Goal: Task Accomplishment & Management: Manage account settings

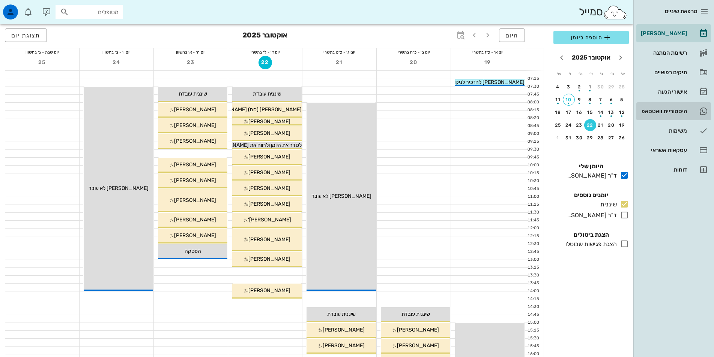
click at [656, 107] on div "היסטוריית וואטסאפ" at bounding box center [663, 111] width 48 height 12
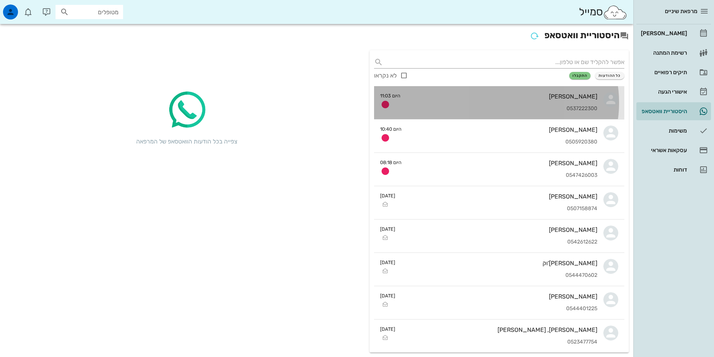
click at [541, 102] on div "רונן דייטש 0537222300" at bounding box center [501, 102] width 191 height 33
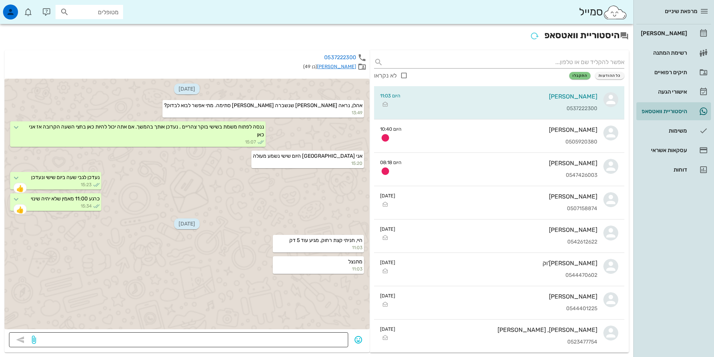
click at [309, 339] on textarea at bounding box center [191, 341] width 306 height 12
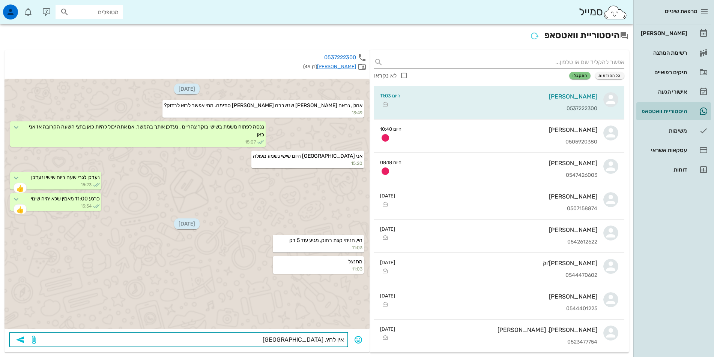
type textarea "אין לחץ. תודה"
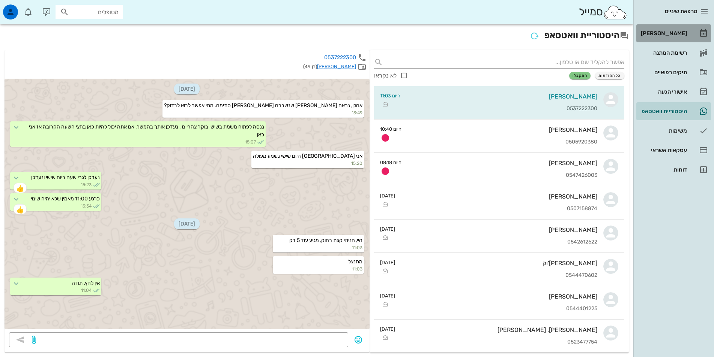
click at [678, 33] on div "[PERSON_NAME]" at bounding box center [663, 33] width 48 height 6
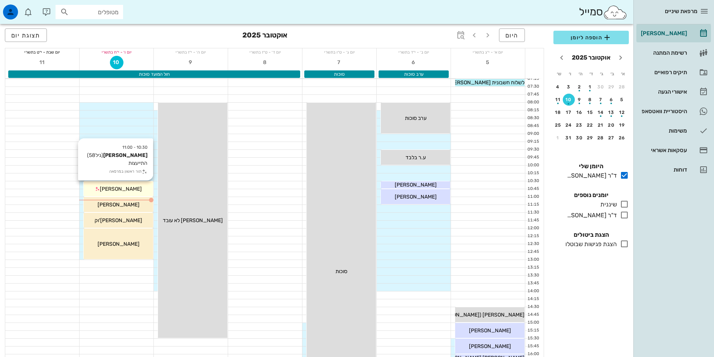
click at [143, 188] on div "[PERSON_NAME]" at bounding box center [118, 189] width 69 height 8
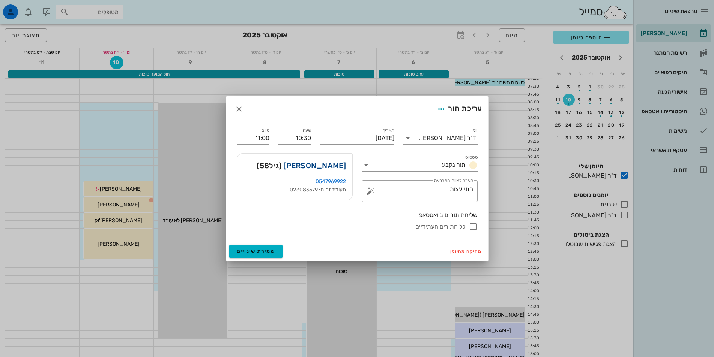
click at [325, 167] on link "ליאור אביטל" at bounding box center [314, 166] width 63 height 12
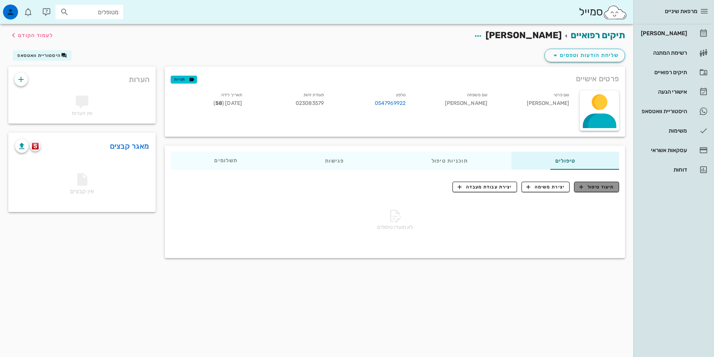
click at [606, 188] on span "תיעוד טיפול" at bounding box center [596, 187] width 35 height 7
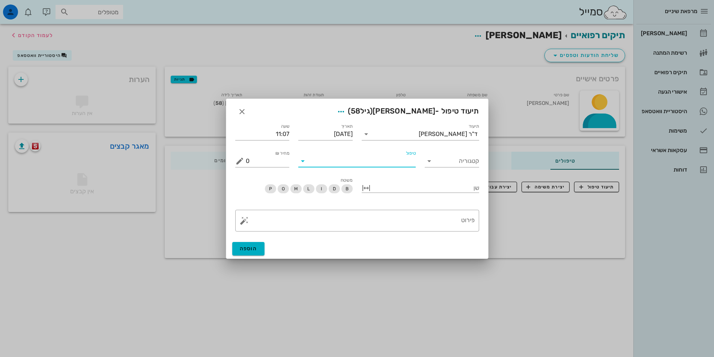
click at [398, 162] on input "טיפול" at bounding box center [362, 161] width 107 height 12
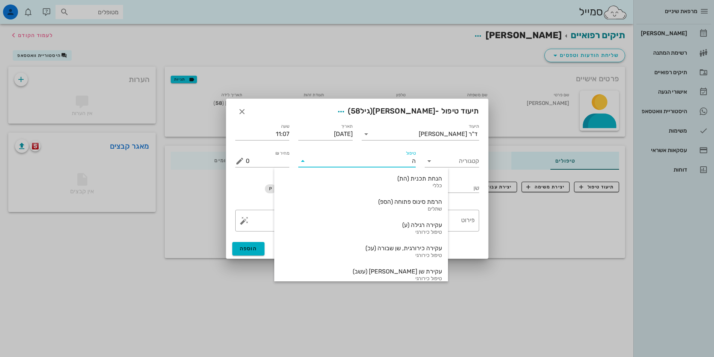
type input "הת"
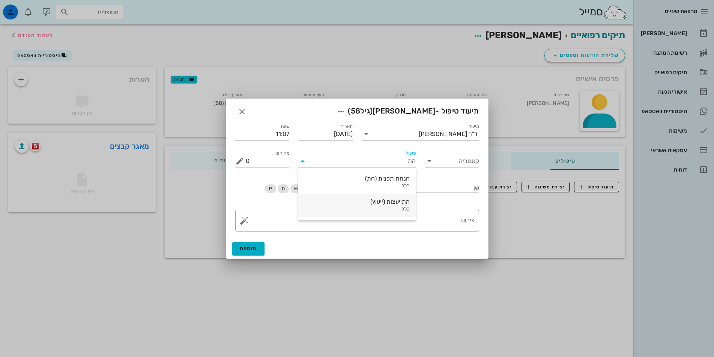
click at [390, 206] on div "כללי" at bounding box center [356, 209] width 105 height 6
type input "400"
click at [446, 218] on textarea "פירוט" at bounding box center [360, 223] width 229 height 18
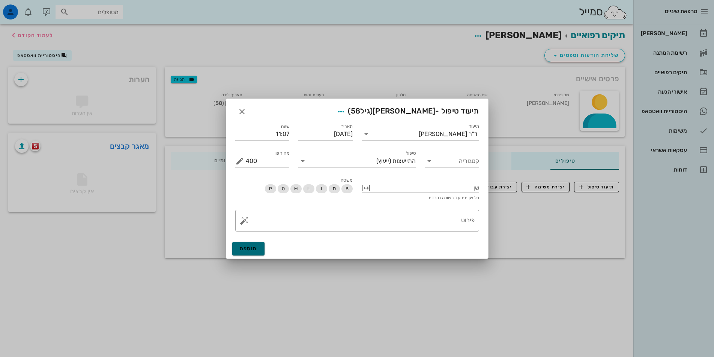
click at [258, 249] on button "הוספה" at bounding box center [248, 249] width 33 height 14
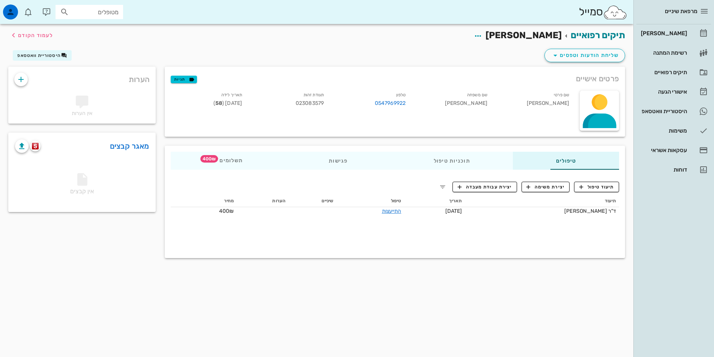
click at [537, 35] on span "[PERSON_NAME]" at bounding box center [523, 35] width 76 height 11
click at [482, 36] on icon "button" at bounding box center [477, 36] width 9 height 9
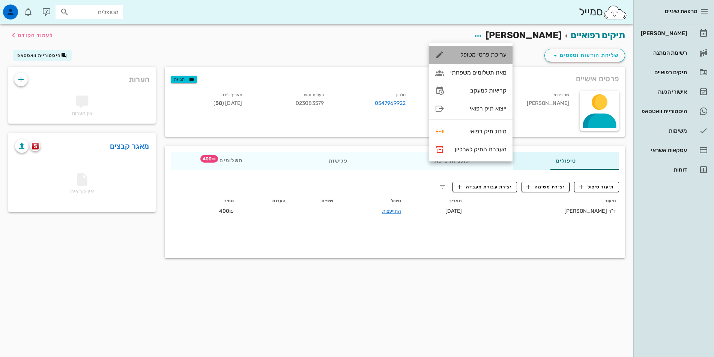
click at [494, 52] on div "עריכת פרטי מטופל" at bounding box center [478, 54] width 56 height 7
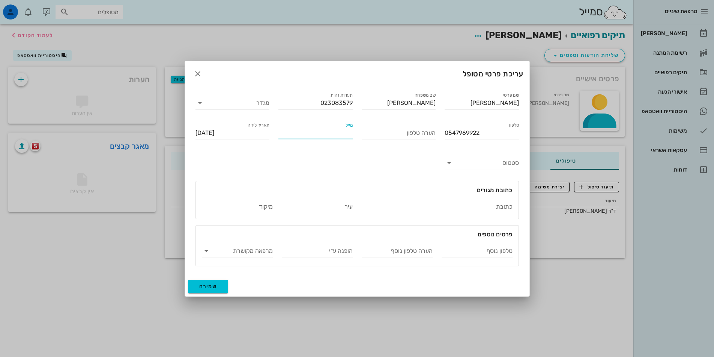
click at [328, 132] on input "מייל" at bounding box center [315, 133] width 74 height 12
type input "fixman2010@gmail.com"
click at [217, 286] on button "שמירה" at bounding box center [208, 287] width 41 height 14
type input "1967-10-02"
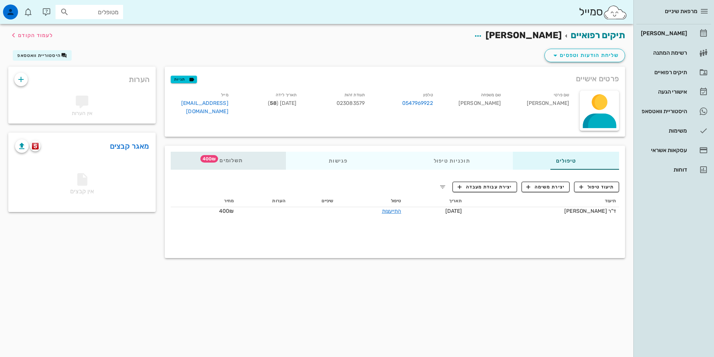
click at [213, 160] on span "תשלומים 400₪" at bounding box center [227, 160] width 29 height 5
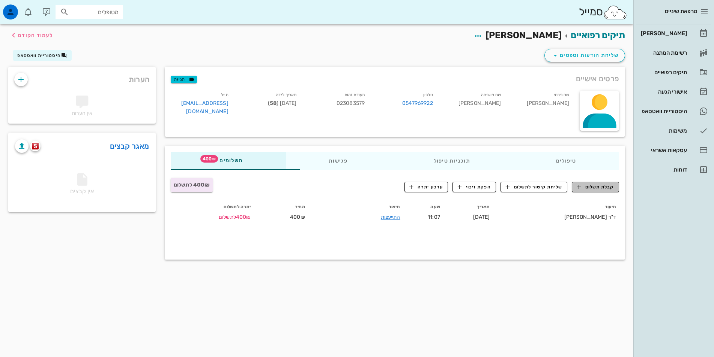
drag, startPoint x: 592, startPoint y: 185, endPoint x: 582, endPoint y: 195, distance: 13.8
click at [591, 185] on span "קבלת תשלום" at bounding box center [595, 187] width 37 height 7
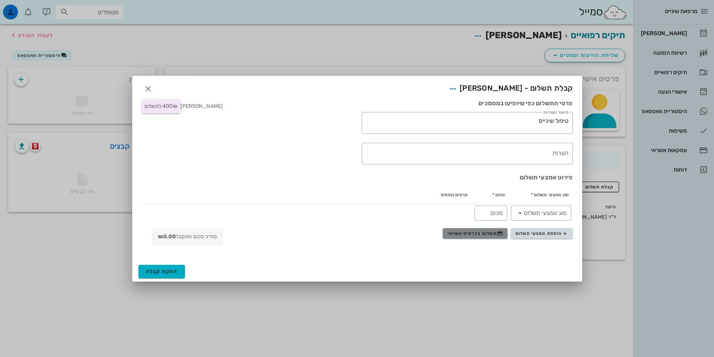
click at [480, 234] on span "תשלום בכרטיס אשראי" at bounding box center [475, 234] width 56 height 6
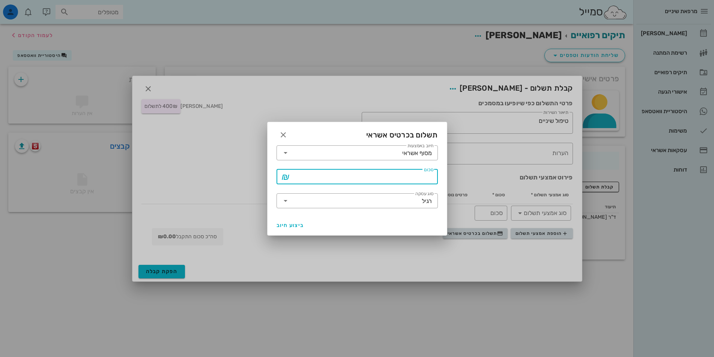
click at [408, 179] on input "סכום" at bounding box center [362, 177] width 142 height 12
type input "400"
click at [280, 227] on span "ביצוע חיוב" at bounding box center [290, 225] width 28 height 6
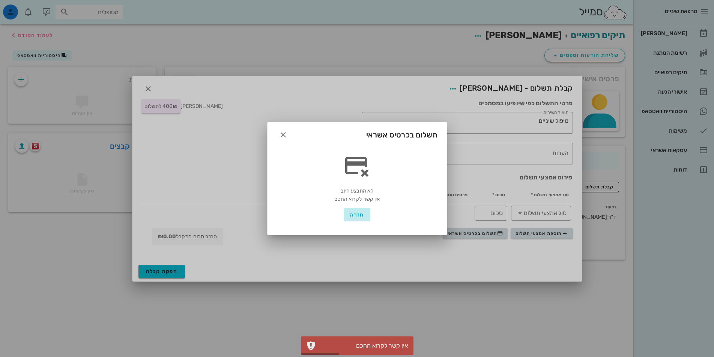
click at [361, 213] on span "חזרה" at bounding box center [357, 215] width 14 height 6
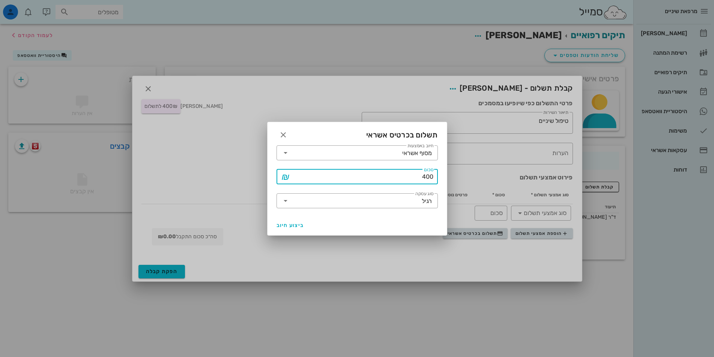
drag, startPoint x: 416, startPoint y: 177, endPoint x: 452, endPoint y: 182, distance: 35.9
click at [452, 182] on div "מרפאת שיניים יומן מרפאה רשימת המתנה תיקים רפואיים אישורי הגעה היסטוריית וואטסאפ…" at bounding box center [357, 178] width 714 height 357
type input "200"
click at [295, 225] on span "ביצוע חיוב" at bounding box center [290, 225] width 28 height 6
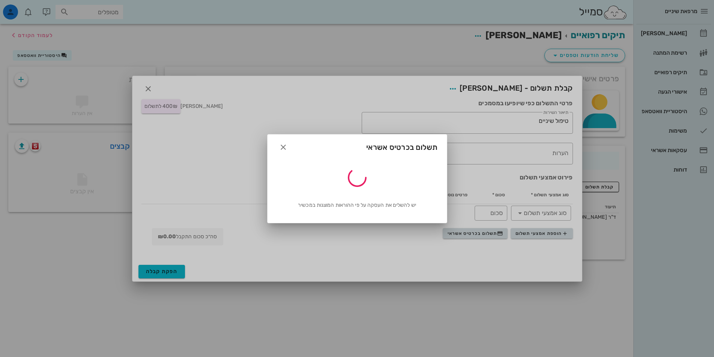
type input "200"
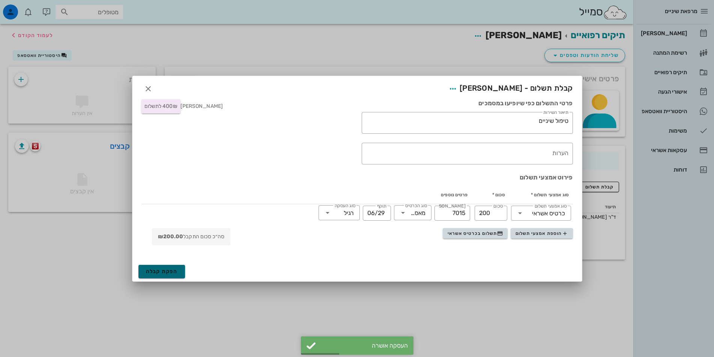
click at [161, 270] on span "הפקת קבלה" at bounding box center [162, 272] width 32 height 6
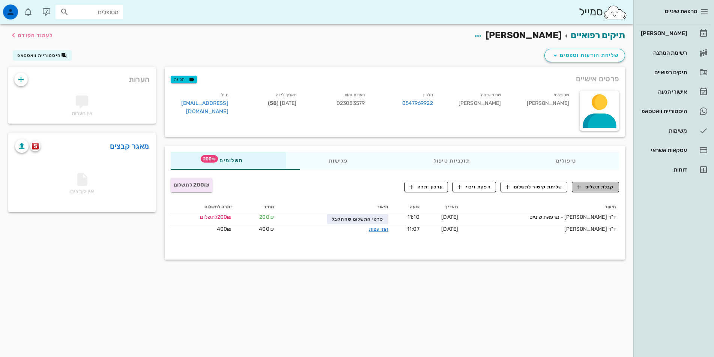
click at [595, 185] on span "קבלת תשלום" at bounding box center [595, 187] width 37 height 7
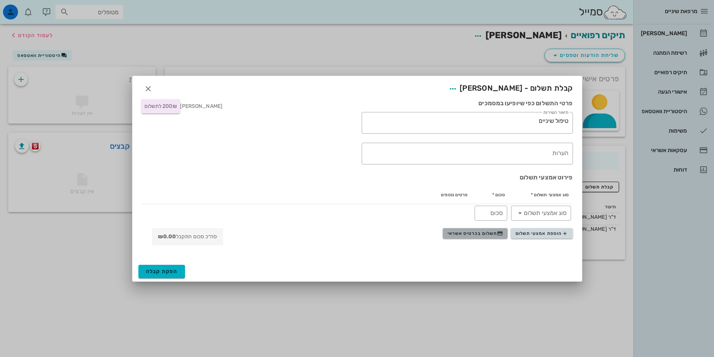
click at [479, 235] on span "תשלום בכרטיס אשראי" at bounding box center [475, 234] width 56 height 6
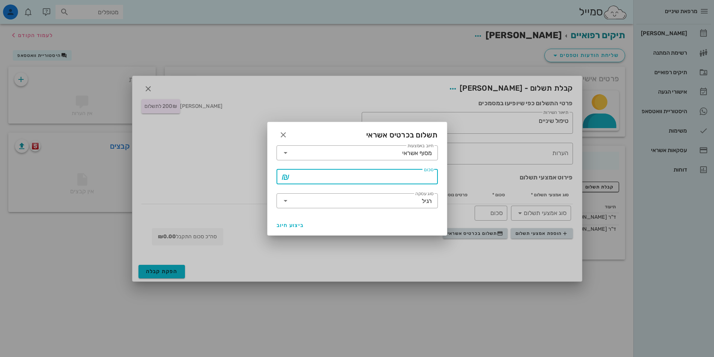
click at [391, 179] on input "סכום" at bounding box center [362, 177] width 142 height 12
type input "200"
click at [290, 226] on span "ביצוע חיוב" at bounding box center [290, 225] width 28 height 6
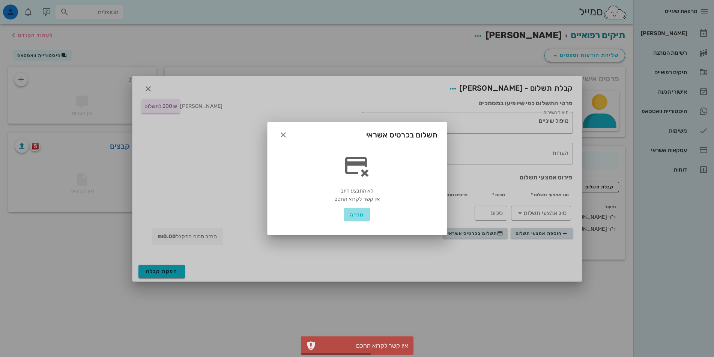
click at [356, 213] on span "חזרה" at bounding box center [357, 215] width 14 height 6
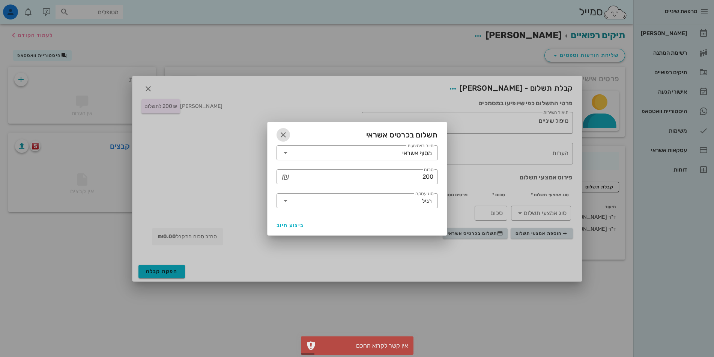
click at [280, 137] on icon "button" at bounding box center [283, 135] width 9 height 9
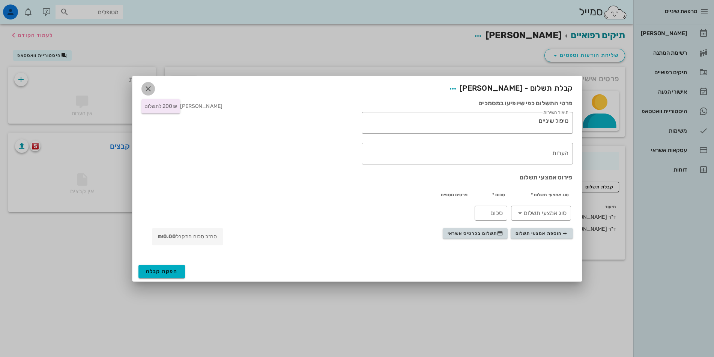
drag, startPoint x: 146, startPoint y: 87, endPoint x: 222, endPoint y: 120, distance: 83.3
click at [146, 87] on icon "button" at bounding box center [148, 88] width 9 height 9
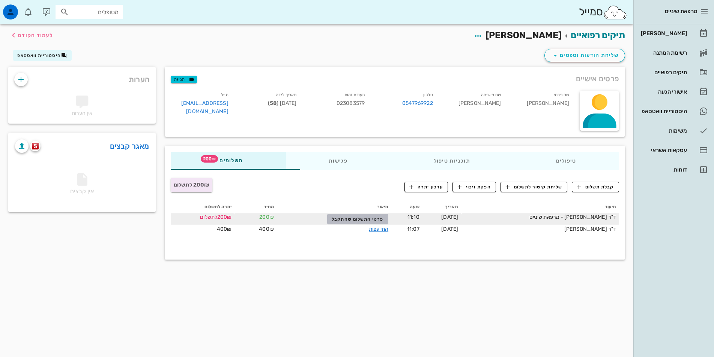
click at [353, 220] on span "פרטי התשלום שהתקבל" at bounding box center [358, 219] width 52 height 5
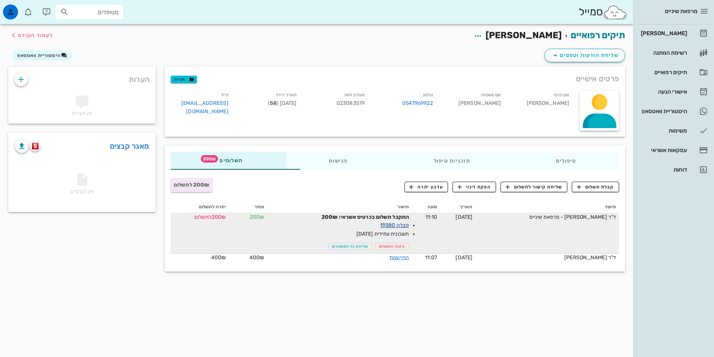
click at [387, 226] on link "קבלה 19380" at bounding box center [394, 225] width 29 height 6
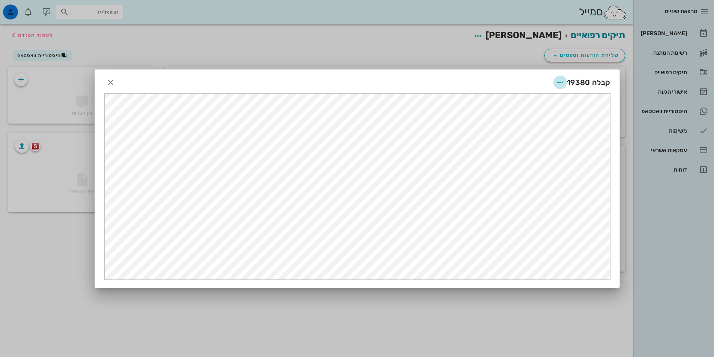
click at [559, 83] on icon "button" at bounding box center [559, 82] width 9 height 9
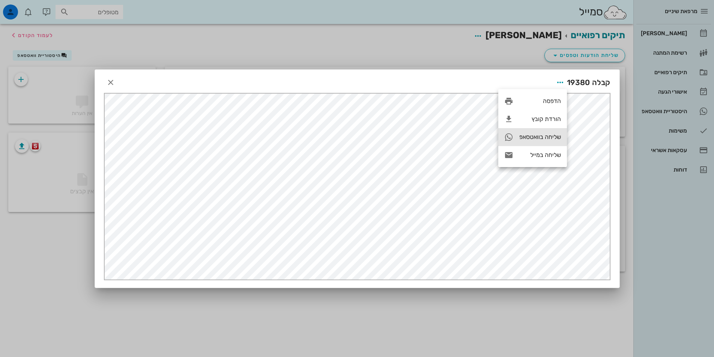
click at [536, 134] on div "שליחה בוואטסאפ" at bounding box center [540, 137] width 42 height 7
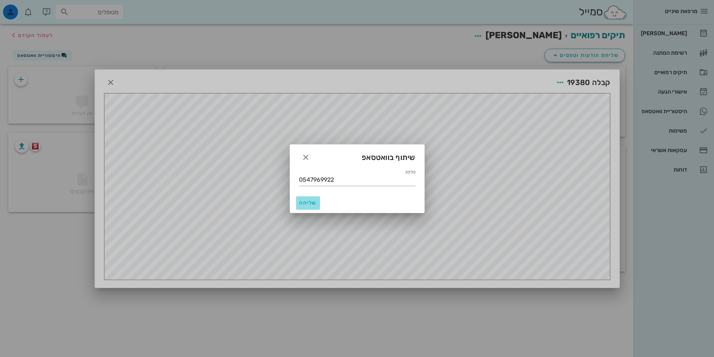
click at [313, 201] on span "שליחה" at bounding box center [308, 203] width 18 height 6
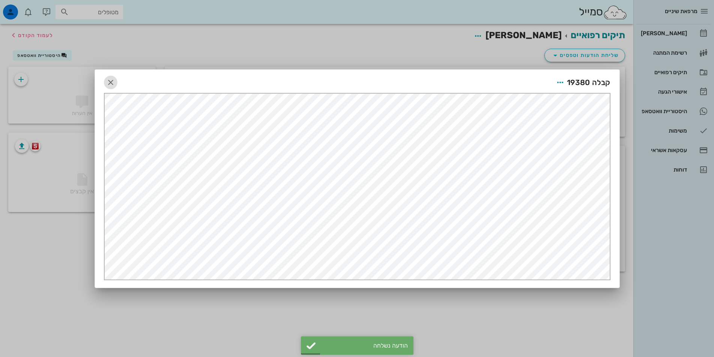
click at [110, 84] on icon "button" at bounding box center [110, 82] width 9 height 9
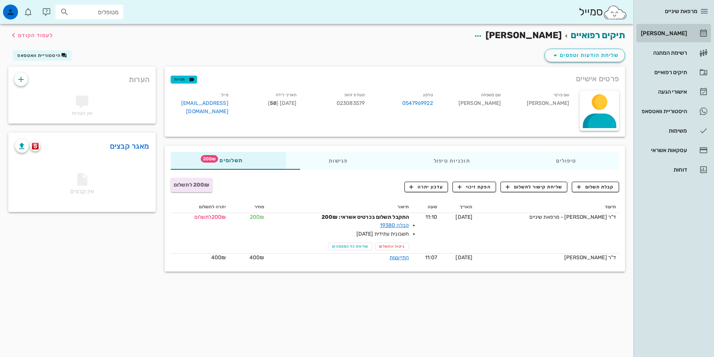
click at [665, 33] on div "[PERSON_NAME]" at bounding box center [663, 33] width 48 height 6
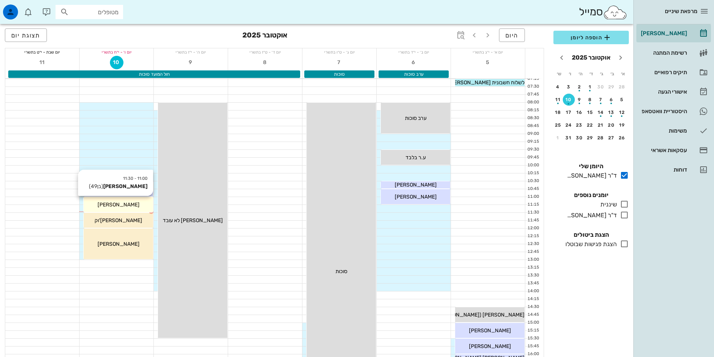
click at [129, 201] on div "[PERSON_NAME]" at bounding box center [118, 205] width 69 height 8
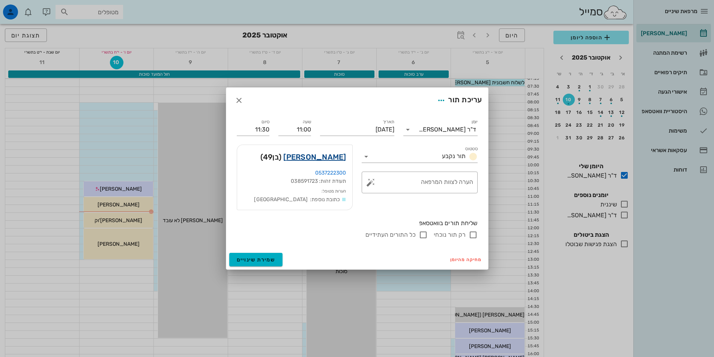
click at [330, 159] on link "רונן דייטש" at bounding box center [314, 157] width 63 height 12
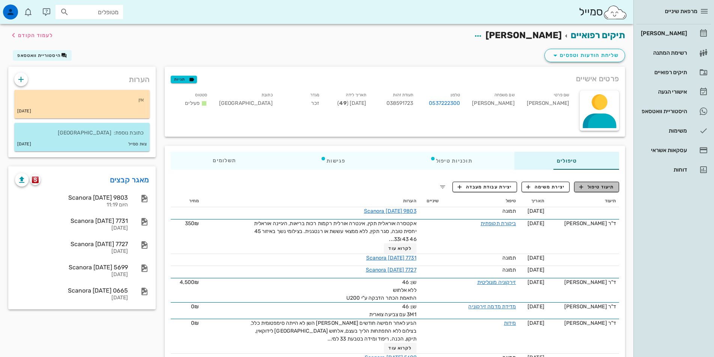
click at [599, 187] on span "תיעוד טיפול" at bounding box center [596, 187] width 35 height 7
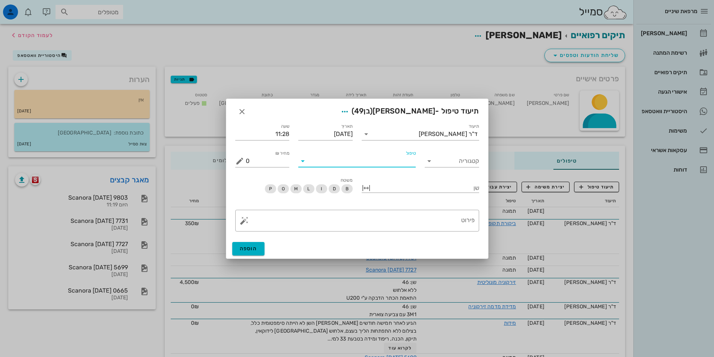
click at [394, 162] on input "טיפול" at bounding box center [362, 161] width 107 height 12
type input "g"
type input "עזר"
click at [394, 181] on div "עזרה ראשונה (ער)" at bounding box center [356, 178] width 105 height 7
drag, startPoint x: 262, startPoint y: 161, endPoint x: 194, endPoint y: 141, distance: 71.1
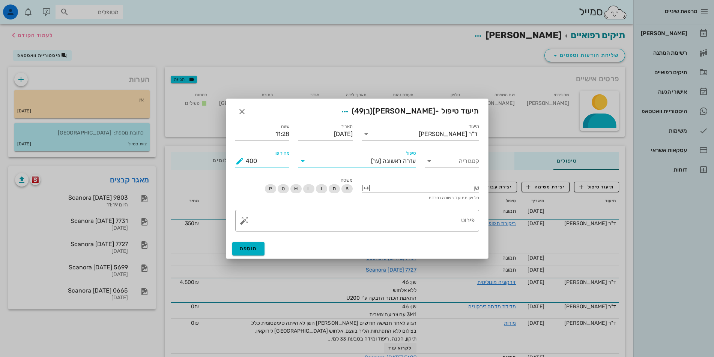
click at [192, 161] on div "מרפאת שיניים יומן מרפאה רשימת המתנה תיקים רפואיים אישורי הגעה היסטוריית וואטסאפ…" at bounding box center [357, 227] width 714 height 455
type input "250"
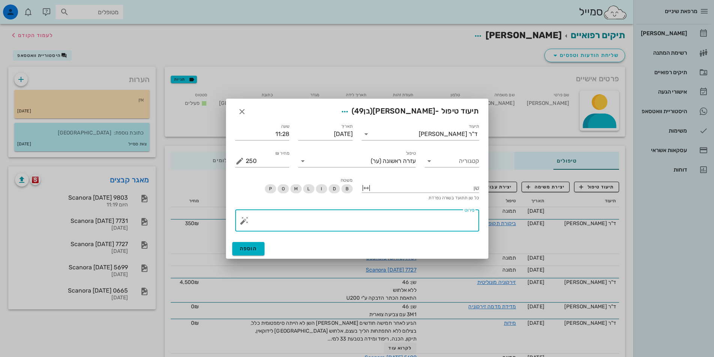
click at [417, 218] on textarea "פירוט" at bounding box center [360, 223] width 229 height 18
click at [439, 190] on div at bounding box center [425, 188] width 107 height 10
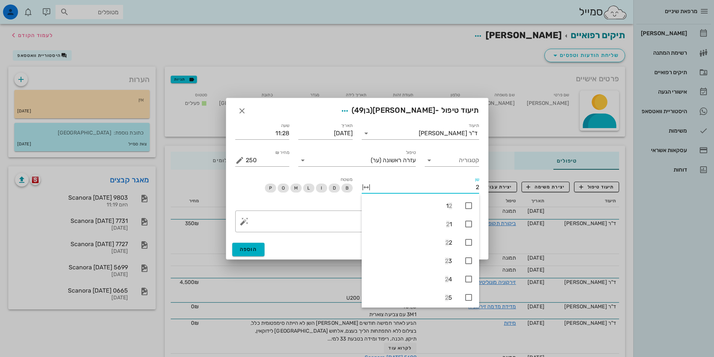
type input "26"
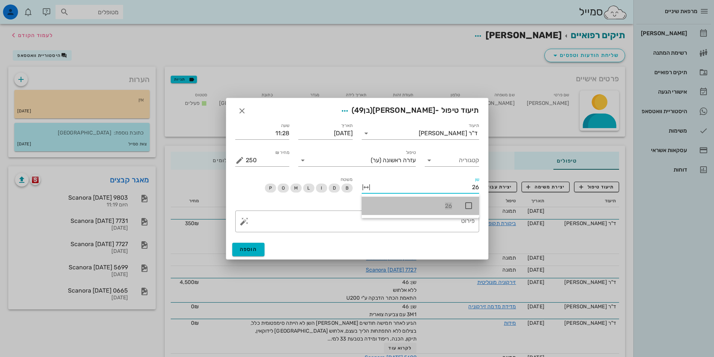
click at [467, 205] on icon at bounding box center [468, 205] width 9 height 9
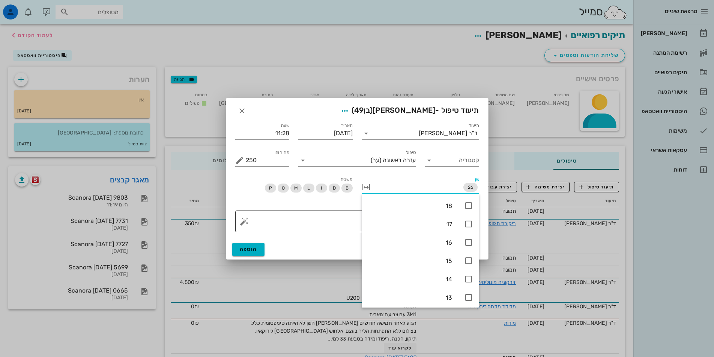
drag, startPoint x: 349, startPoint y: 225, endPoint x: 353, endPoint y: 225, distance: 3.8
click at [351, 225] on textarea "פירוט" at bounding box center [360, 224] width 229 height 18
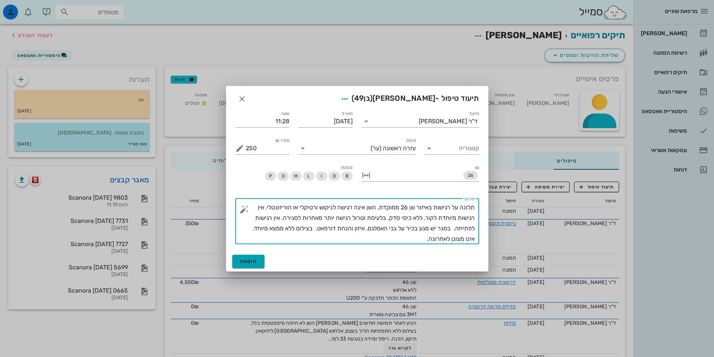
type textarea "תלונה על רגישות באיזור שן 26 ממוקדת. השן אינה רגישה לניקוש ורטיקלי או הוריזונטל…"
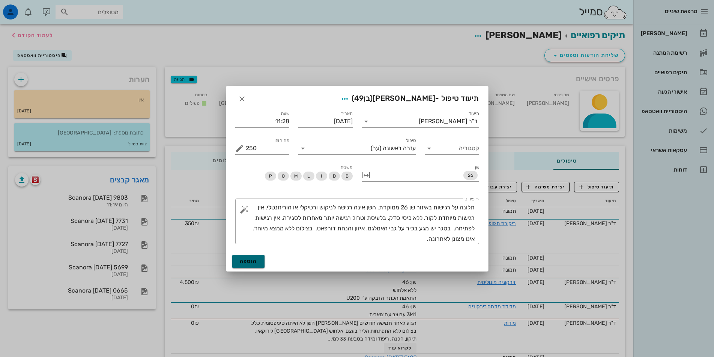
click at [248, 260] on span "הוספה" at bounding box center [249, 261] width 18 height 6
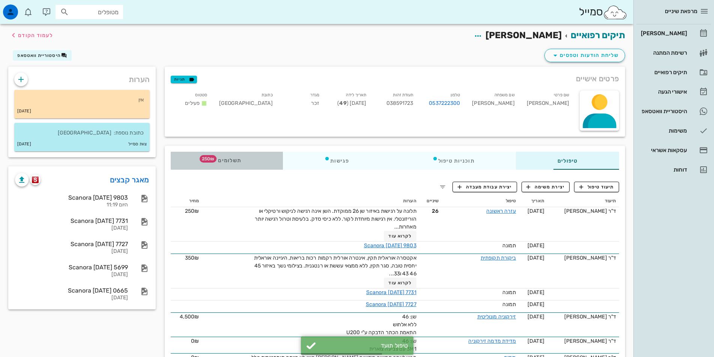
click at [200, 158] on span "250₪" at bounding box center [208, 159] width 17 height 8
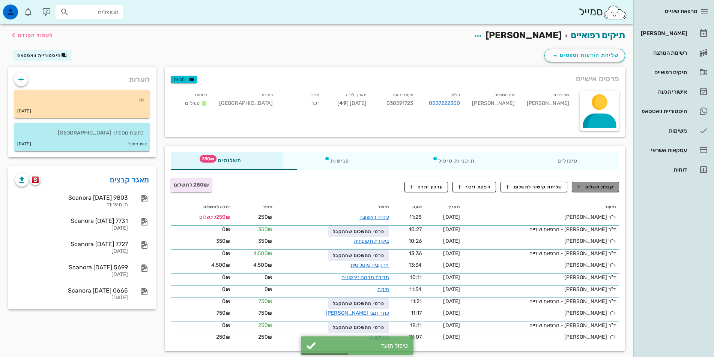
click at [600, 187] on span "קבלת תשלום" at bounding box center [595, 187] width 37 height 7
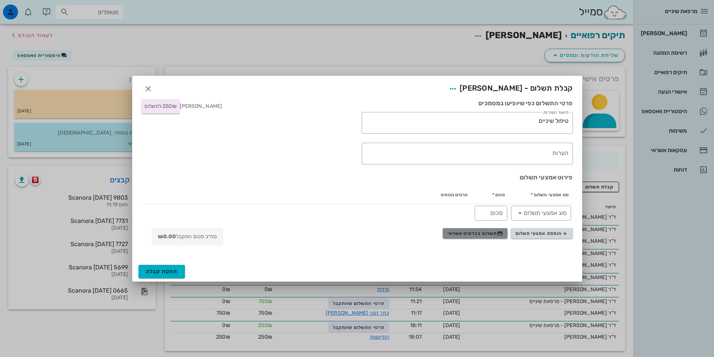
click at [485, 233] on span "תשלום בכרטיס אשראי" at bounding box center [475, 234] width 56 height 6
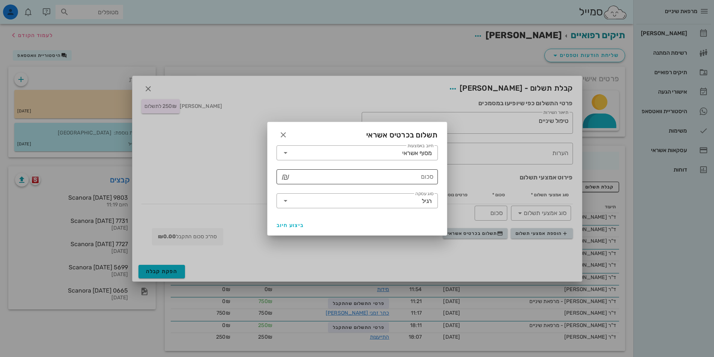
click at [405, 180] on input "סכום" at bounding box center [362, 177] width 142 height 12
type input "250"
click at [291, 224] on span "ביצוע חיוב" at bounding box center [290, 225] width 28 height 6
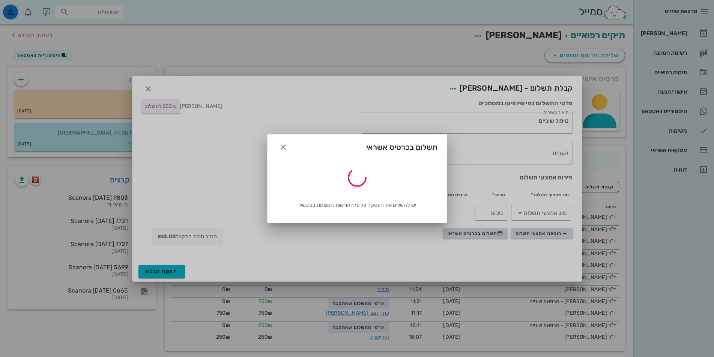
type input "250"
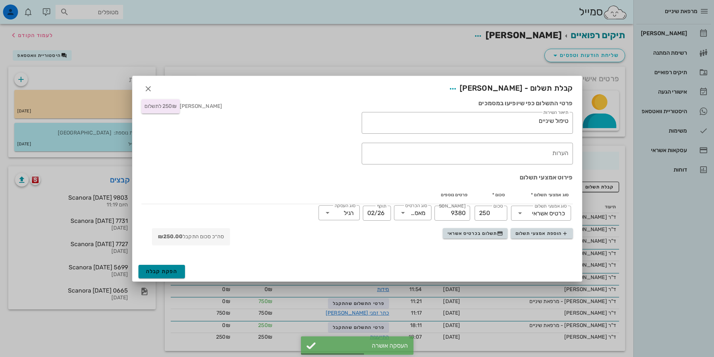
click at [170, 275] on button "הפקת קבלה" at bounding box center [161, 272] width 47 height 14
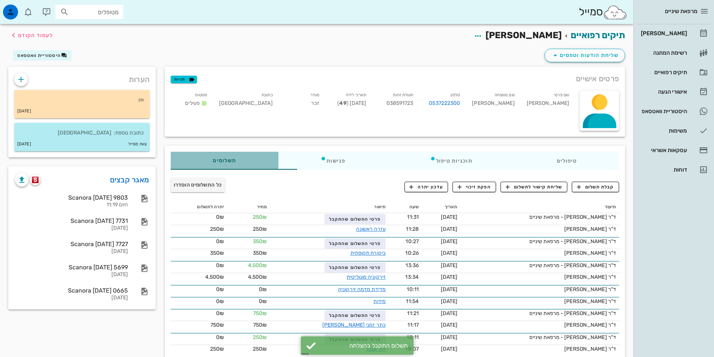
click at [213, 161] on span "תשלומים 0₪" at bounding box center [224, 160] width 23 height 5
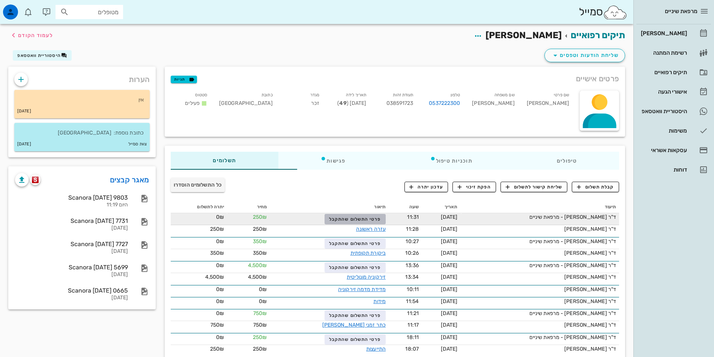
click at [338, 219] on span "פרטי התשלום שהתקבל" at bounding box center [355, 219] width 52 height 5
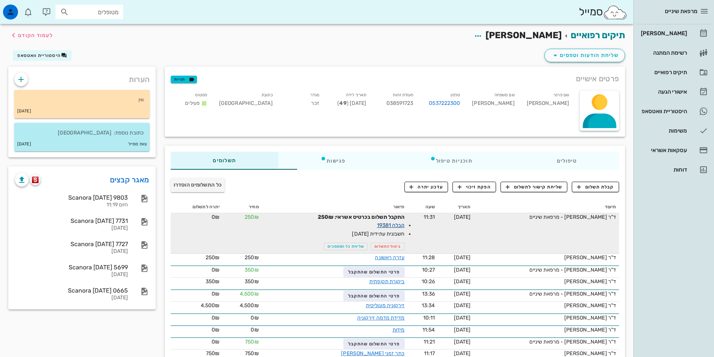
click at [377, 226] on link "קבלה 19381" at bounding box center [391, 225] width 28 height 6
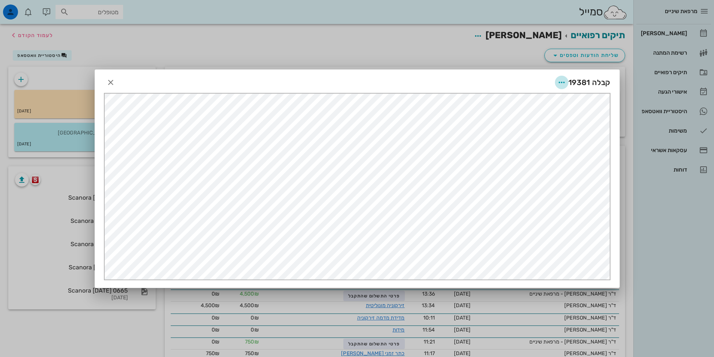
click at [561, 83] on icon "button" at bounding box center [561, 82] width 9 height 9
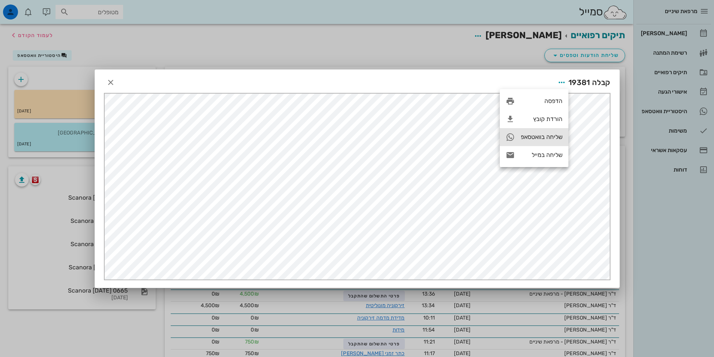
click at [530, 137] on div "שליחה בוואטסאפ" at bounding box center [542, 137] width 42 height 7
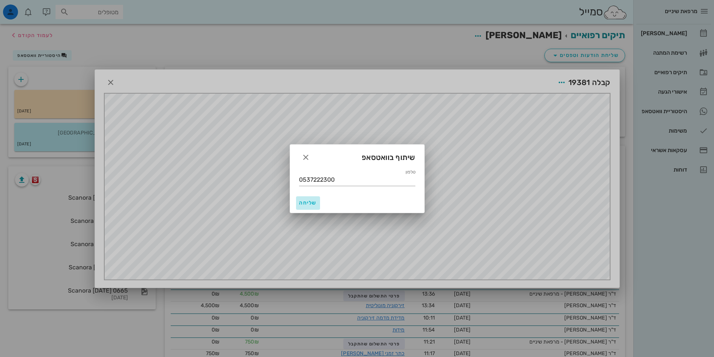
click at [316, 203] on span "שליחה" at bounding box center [308, 203] width 18 height 6
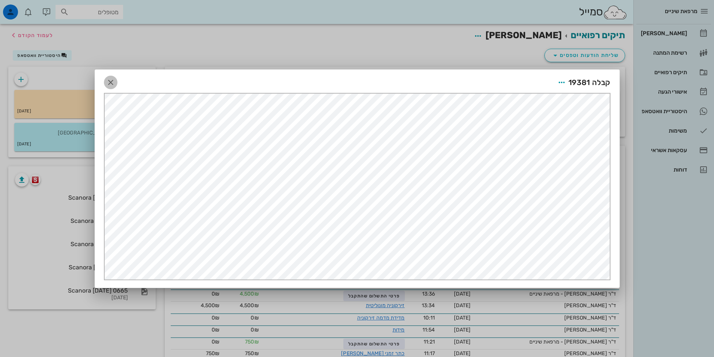
click at [109, 84] on icon "button" at bounding box center [110, 82] width 9 height 9
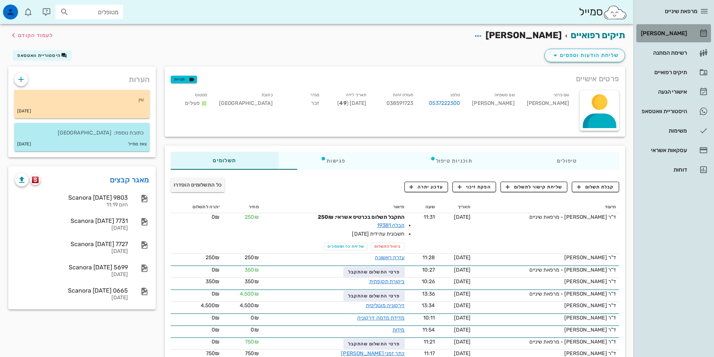
click at [662, 33] on div "[PERSON_NAME]" at bounding box center [663, 33] width 48 height 6
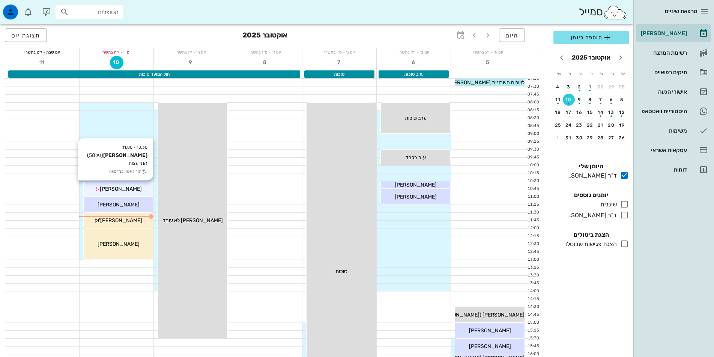
click at [141, 188] on div "[PERSON_NAME]" at bounding box center [118, 189] width 69 height 8
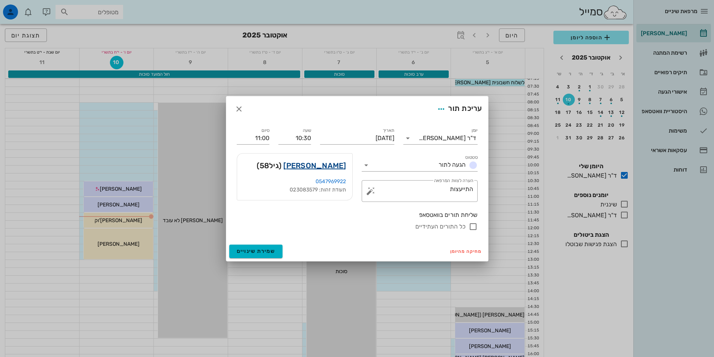
click at [326, 166] on link "ליאור אביטל" at bounding box center [314, 166] width 63 height 12
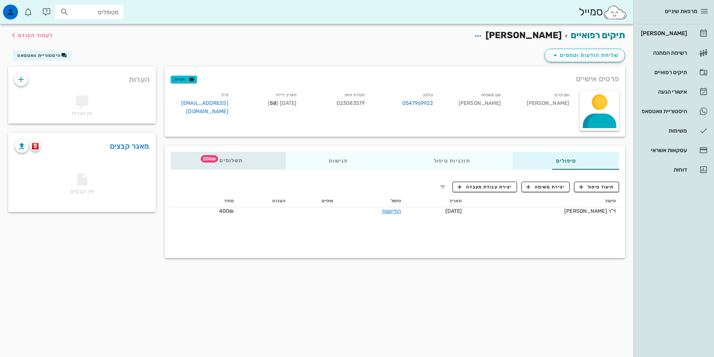
click at [213, 162] on span "תשלומים 200₪" at bounding box center [227, 160] width 29 height 5
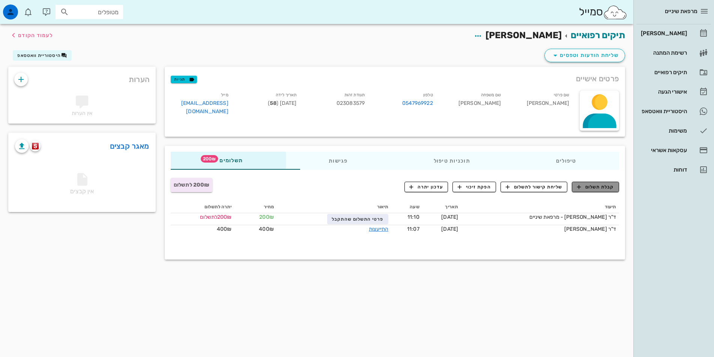
click at [607, 189] on span "קבלת תשלום" at bounding box center [595, 187] width 37 height 7
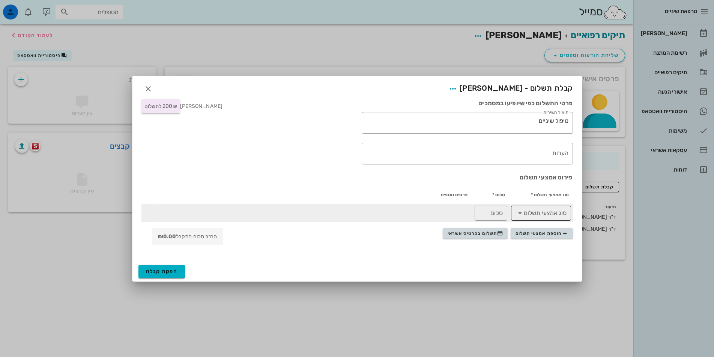
click at [521, 215] on icon at bounding box center [519, 213] width 9 height 9
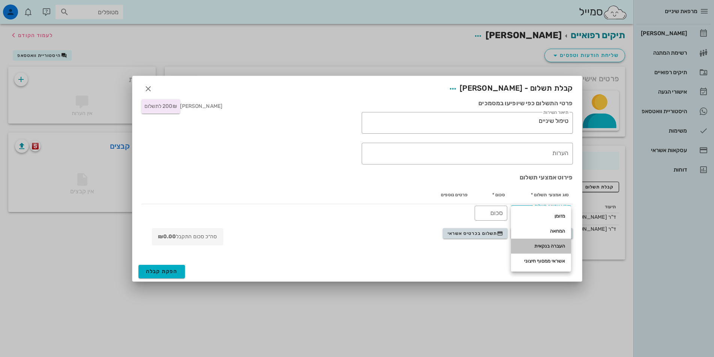
click at [556, 246] on div "העברה בנקאית" at bounding box center [541, 246] width 48 height 6
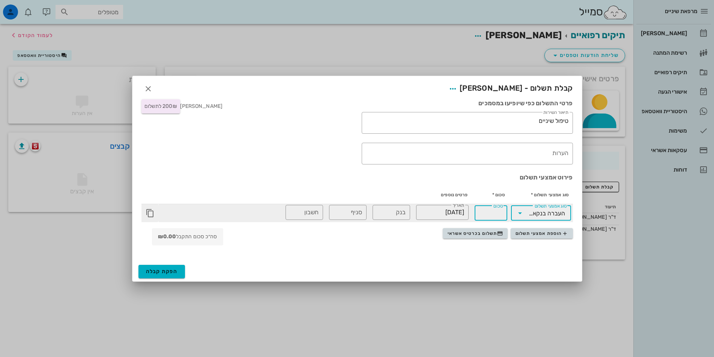
click at [495, 215] on input "סכום" at bounding box center [491, 213] width 24 height 12
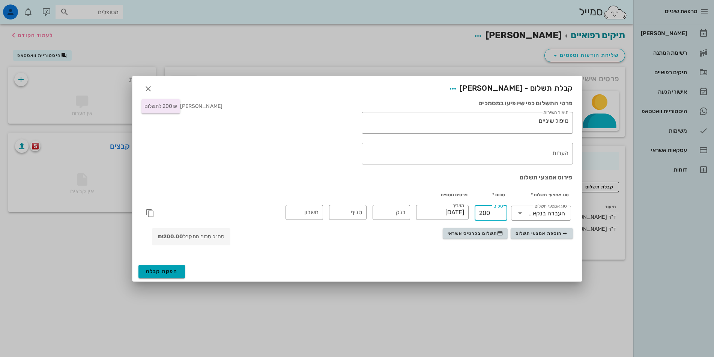
type input "200"
click at [171, 270] on span "הפקת קבלה" at bounding box center [162, 272] width 32 height 6
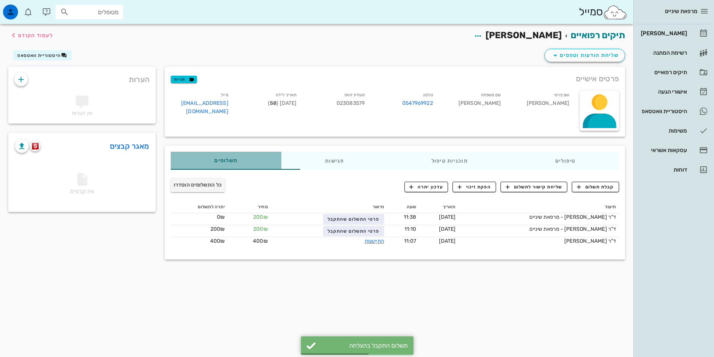
click at [201, 159] on div "תשלומים 0₪" at bounding box center [226, 161] width 111 height 18
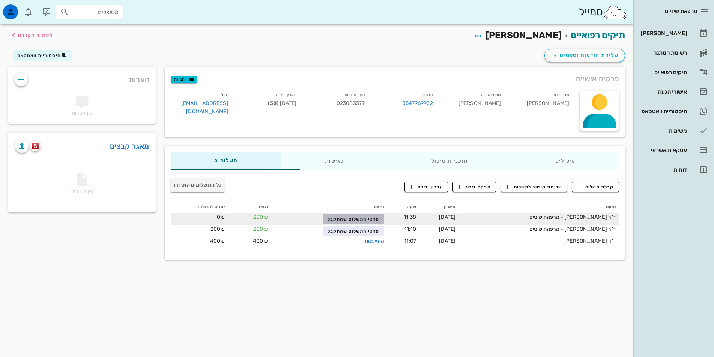
click at [330, 219] on span "פרטי התשלום שהתקבל" at bounding box center [353, 219] width 52 height 5
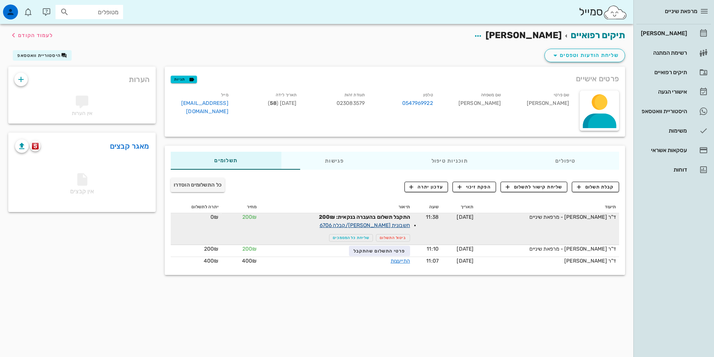
click at [379, 227] on link "חשבונית מס/קבלה 6706" at bounding box center [365, 225] width 90 height 6
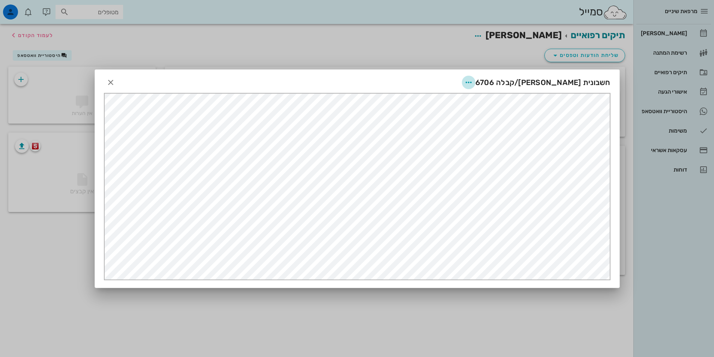
click at [473, 82] on icon "button" at bounding box center [468, 82] width 9 height 9
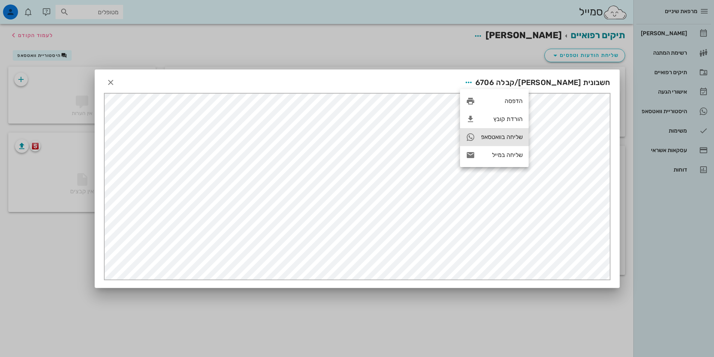
click at [507, 134] on div "שליחה בוואטסאפ" at bounding box center [502, 137] width 42 height 7
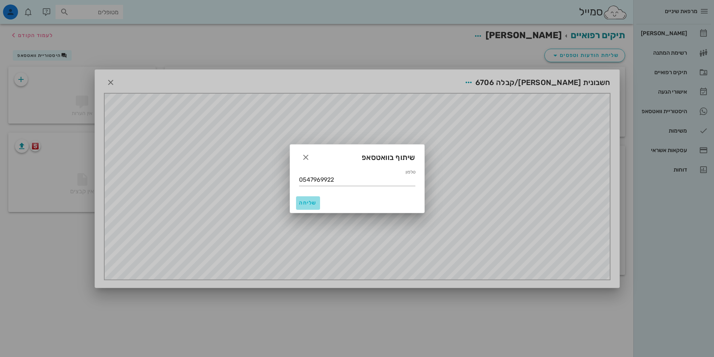
drag, startPoint x: 311, startPoint y: 202, endPoint x: 333, endPoint y: 191, distance: 24.7
click at [311, 202] on span "שליחה" at bounding box center [308, 203] width 18 height 6
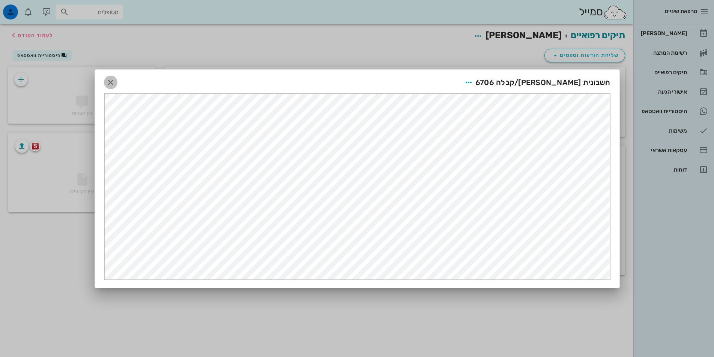
click at [111, 83] on icon "button" at bounding box center [110, 82] width 9 height 9
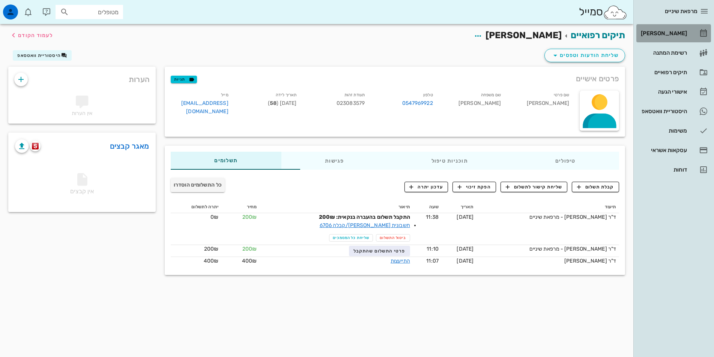
click at [676, 29] on div "[PERSON_NAME]" at bounding box center [663, 33] width 48 height 12
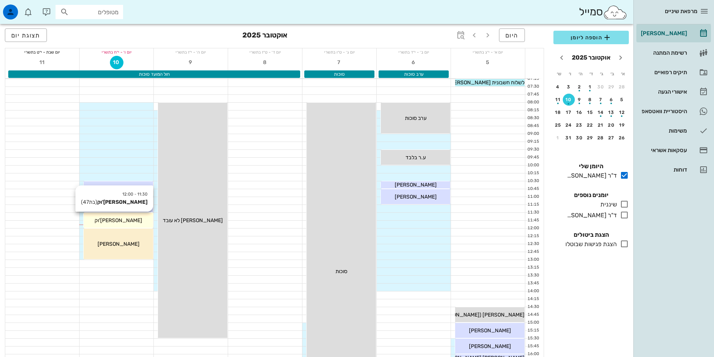
click at [131, 220] on span "[PERSON_NAME]'וק" at bounding box center [119, 221] width 48 height 6
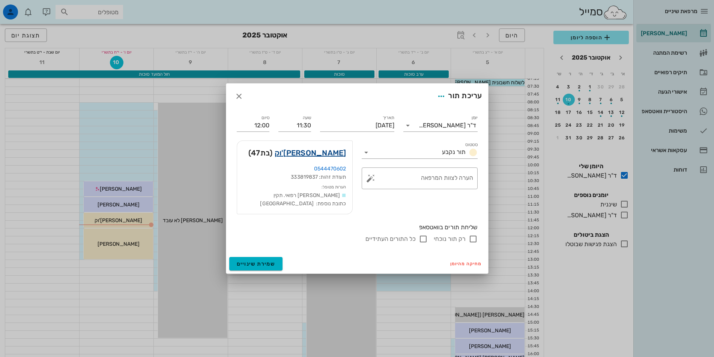
click at [303, 147] on link "אלונה חייקה - דובינצ'וק" at bounding box center [311, 153] width 72 height 12
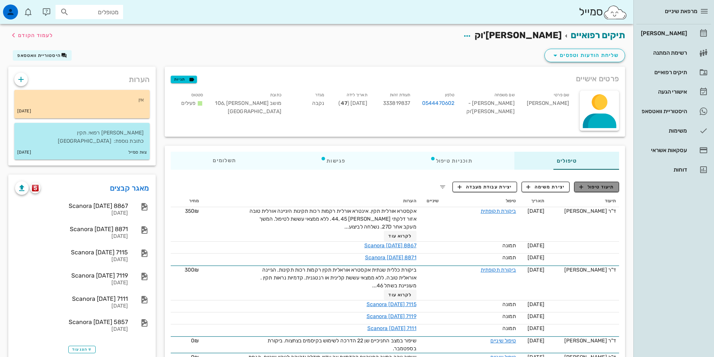
click at [594, 189] on span "תיעוד טיפול" at bounding box center [596, 187] width 35 height 7
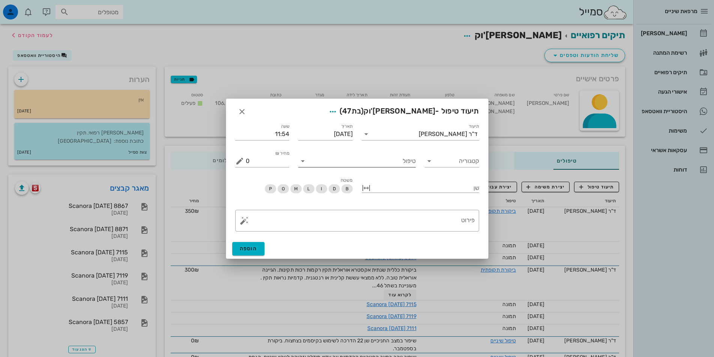
click at [389, 161] on input "טיפול" at bounding box center [362, 161] width 107 height 12
type input "עזר"
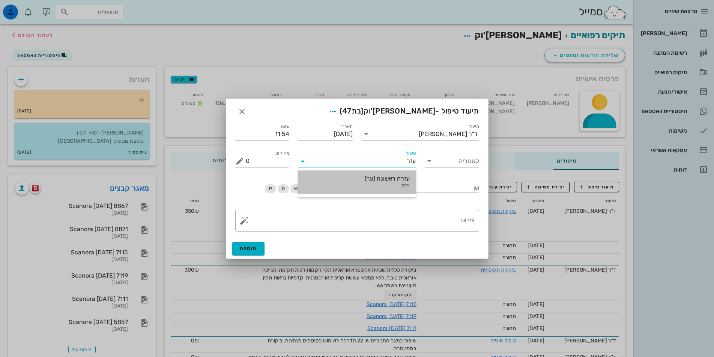
click at [392, 178] on div "עזרה ראשונה (ער)" at bounding box center [356, 178] width 105 height 7
type input "400"
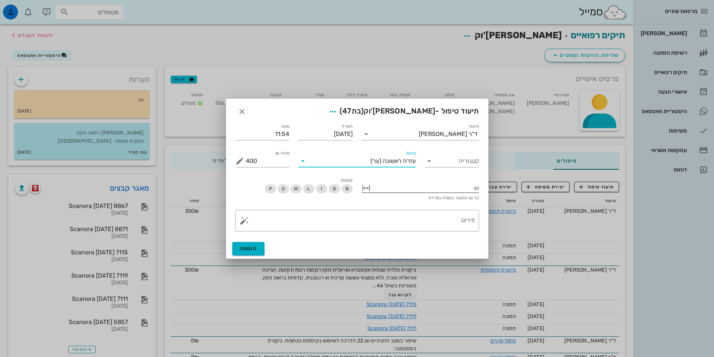
click at [473, 186] on div at bounding box center [425, 188] width 107 height 10
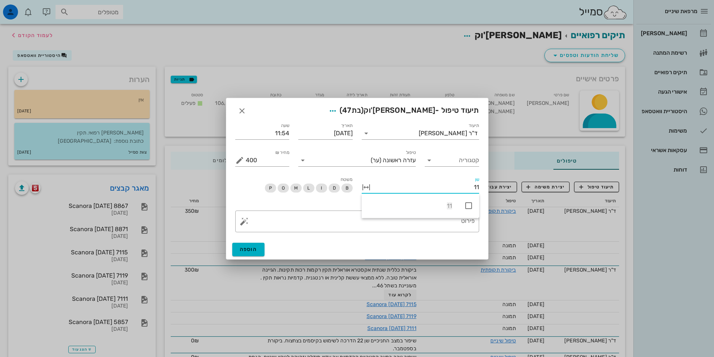
type input "1"
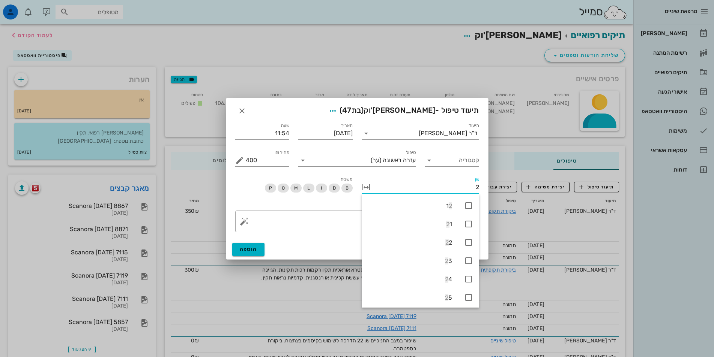
type input "21"
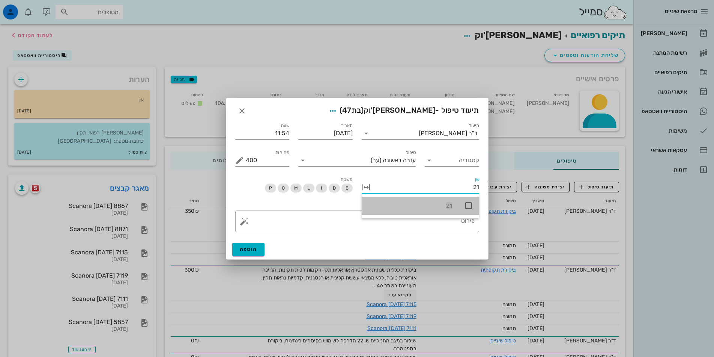
click at [470, 205] on icon at bounding box center [468, 205] width 9 height 9
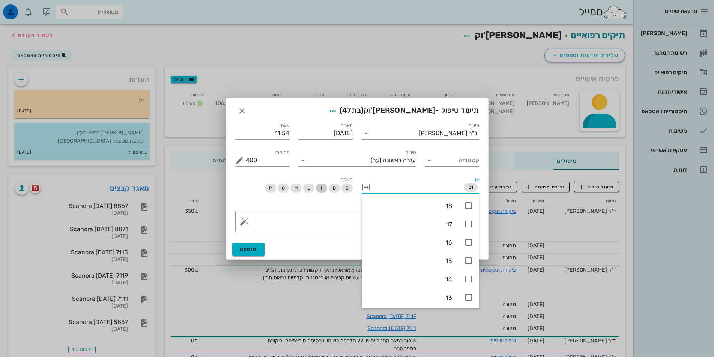
click at [320, 189] on span "I" at bounding box center [321, 188] width 11 height 9
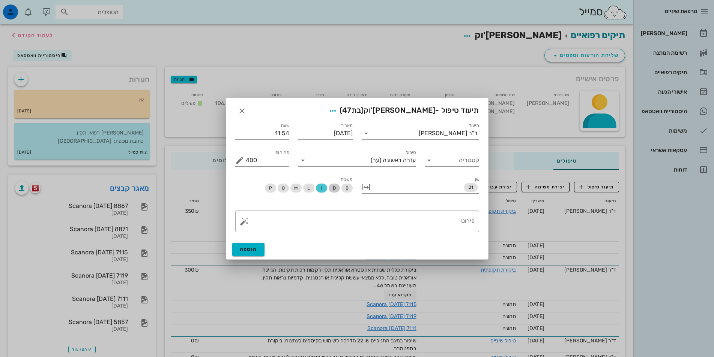
click at [333, 187] on span "D" at bounding box center [333, 188] width 3 height 9
click at [440, 219] on textarea "פירוט" at bounding box center [360, 224] width 229 height 18
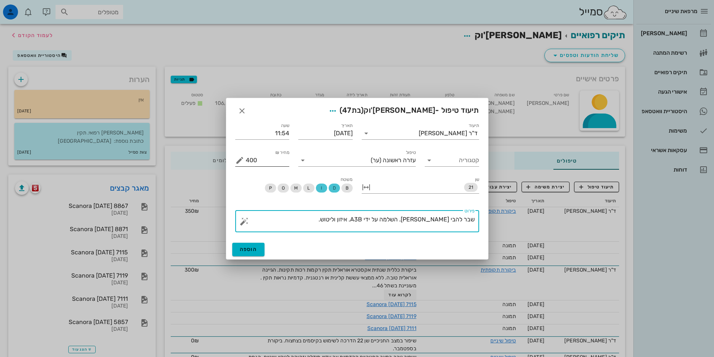
type textarea "שבר להבי בשן. השלמה על ידי A3B. איזון וליטוש."
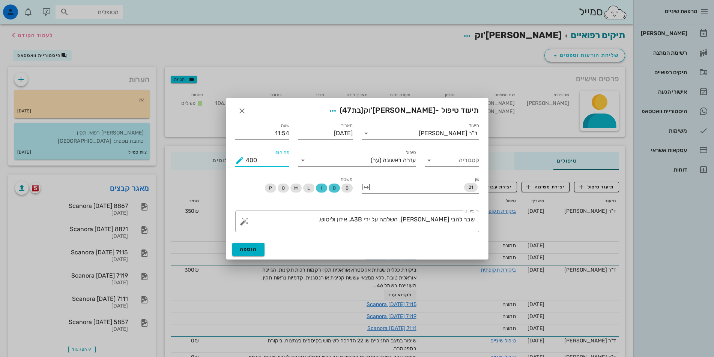
drag, startPoint x: 257, startPoint y: 159, endPoint x: 239, endPoint y: 162, distance: 18.5
click at [239, 162] on div "מחיר ₪ 400" at bounding box center [262, 161] width 54 height 12
type input "350"
click at [252, 248] on span "הוספה" at bounding box center [249, 249] width 18 height 6
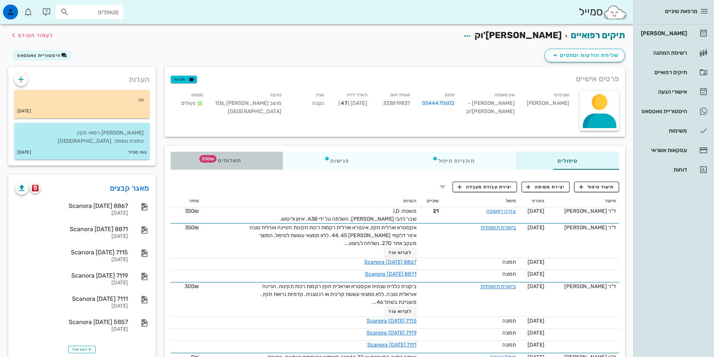
click at [212, 160] on span "תשלומים 350₪" at bounding box center [226, 160] width 29 height 5
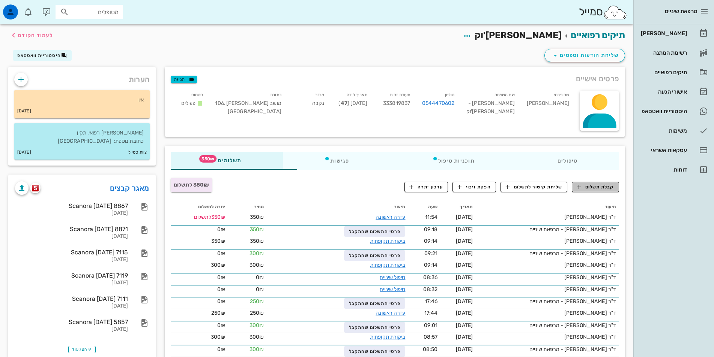
click at [603, 189] on span "קבלת תשלום" at bounding box center [595, 187] width 37 height 7
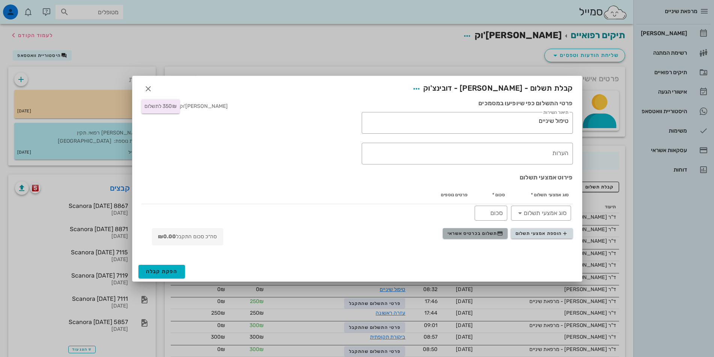
click at [485, 234] on span "תשלום בכרטיס אשראי" at bounding box center [475, 234] width 56 height 6
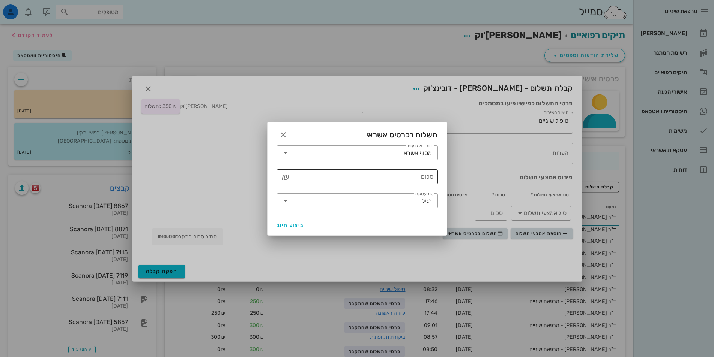
click at [422, 179] on input "סכום" at bounding box center [362, 177] width 142 height 12
type input "350"
click at [295, 226] on span "ביצוע חיוב" at bounding box center [290, 225] width 28 height 6
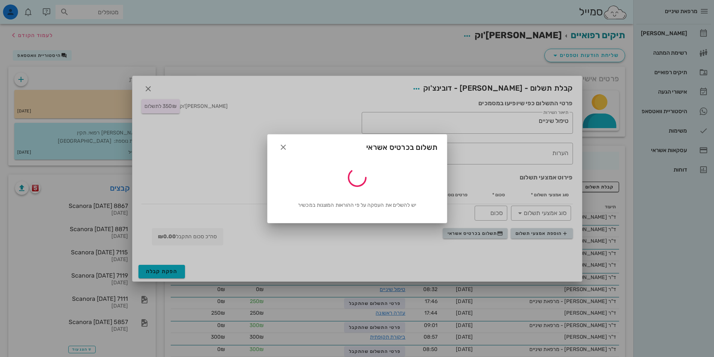
type input "350"
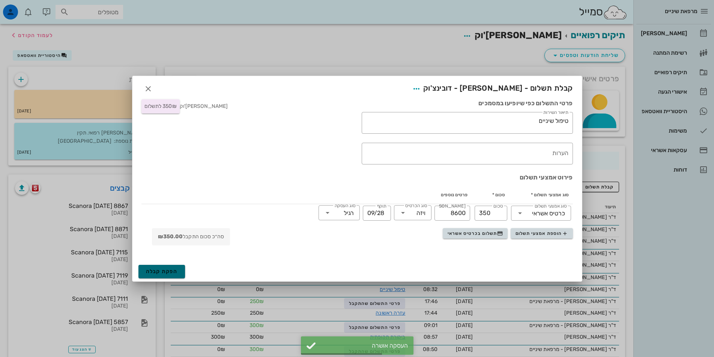
click at [175, 273] on span "הפקת קבלה" at bounding box center [162, 272] width 32 height 6
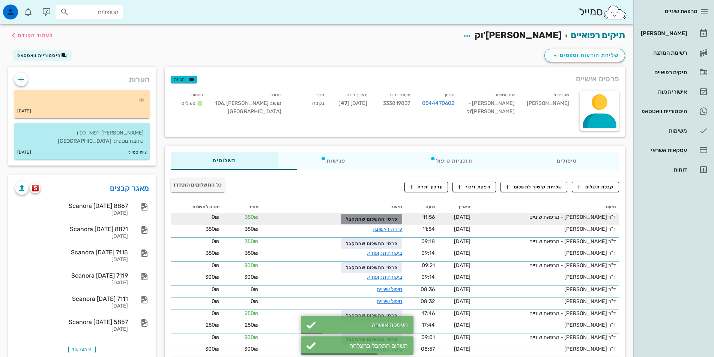
click at [363, 218] on span "פרטי התשלום שהתקבל" at bounding box center [372, 219] width 52 height 5
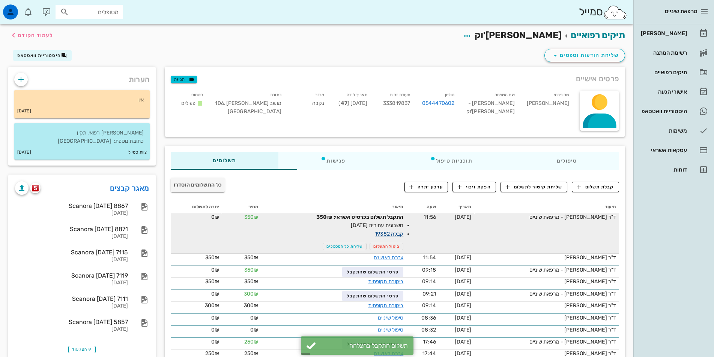
click at [375, 234] on link "קבלה 19382" at bounding box center [389, 234] width 29 height 6
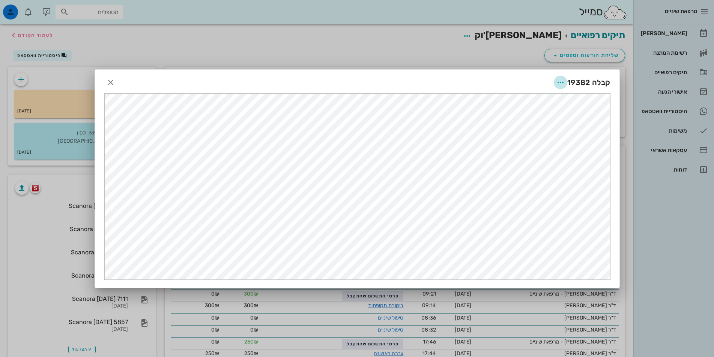
click at [561, 83] on icon "button" at bounding box center [560, 82] width 9 height 9
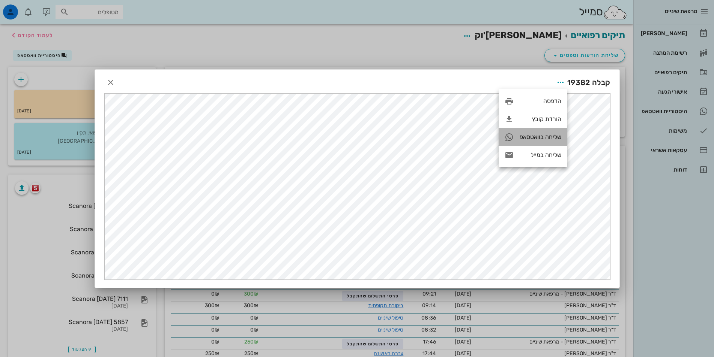
click at [543, 134] on div "שליחה בוואטסאפ" at bounding box center [540, 137] width 42 height 7
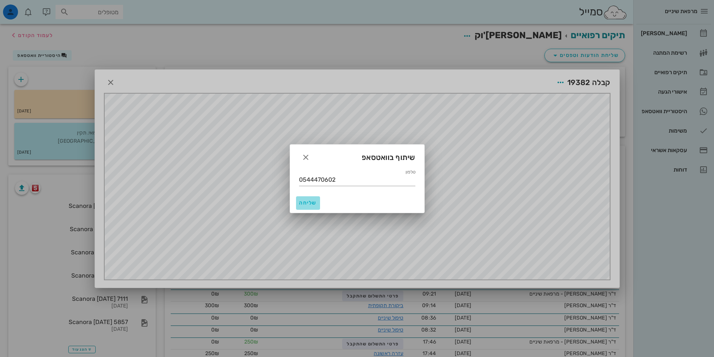
click at [313, 202] on span "שליחה" at bounding box center [308, 203] width 18 height 6
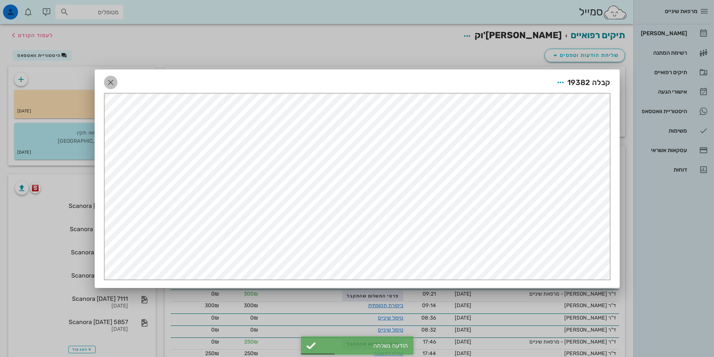
click at [115, 83] on icon "button" at bounding box center [110, 82] width 9 height 9
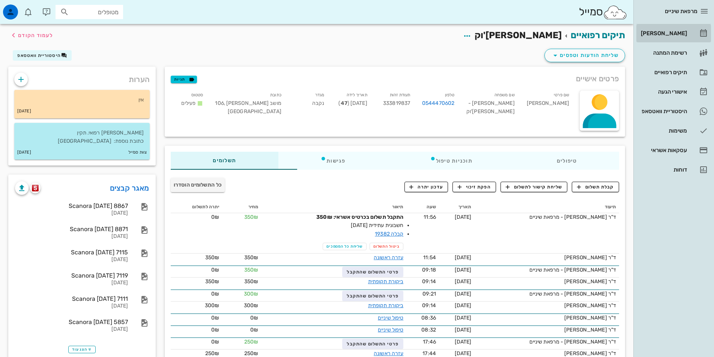
click at [682, 32] on div "[PERSON_NAME]" at bounding box center [663, 33] width 48 height 6
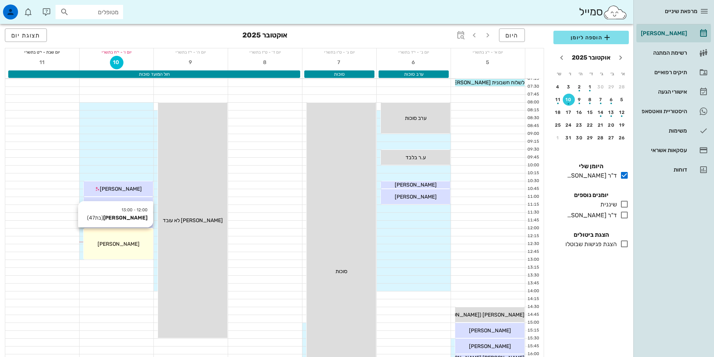
click at [108, 235] on div "12:00 - 13:00 רות אברמזון (בת 47 ) רות אברמזון" at bounding box center [118, 244] width 69 height 31
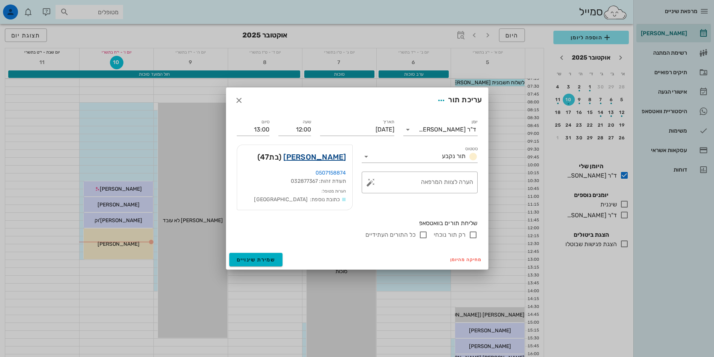
click at [335, 160] on link "רות אברמזון" at bounding box center [314, 157] width 63 height 12
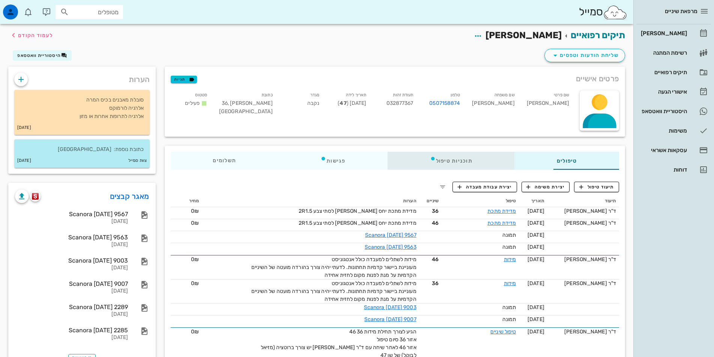
click at [429, 159] on div "תוכניות טיפול" at bounding box center [450, 161] width 127 height 18
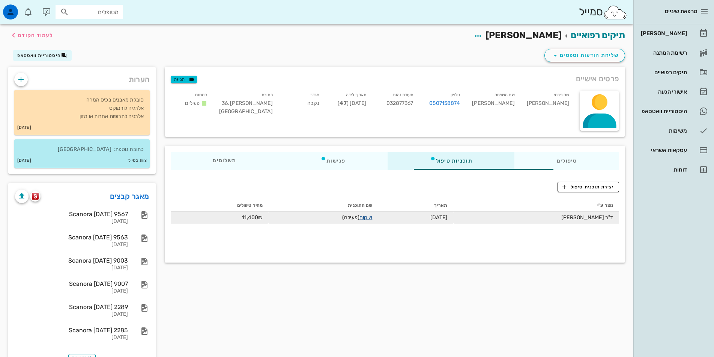
click at [359, 218] on link "שיקום" at bounding box center [365, 218] width 13 height 6
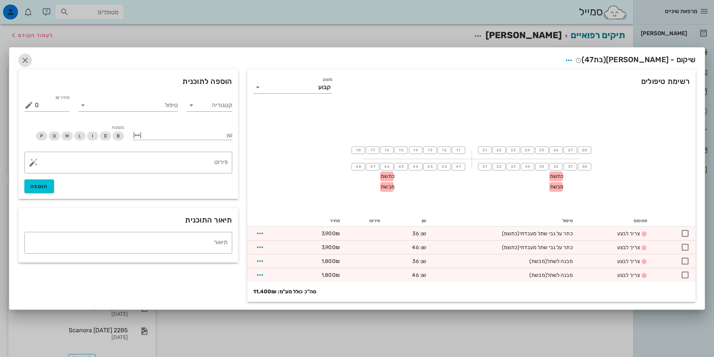
click at [27, 59] on icon "button" at bounding box center [25, 60] width 9 height 9
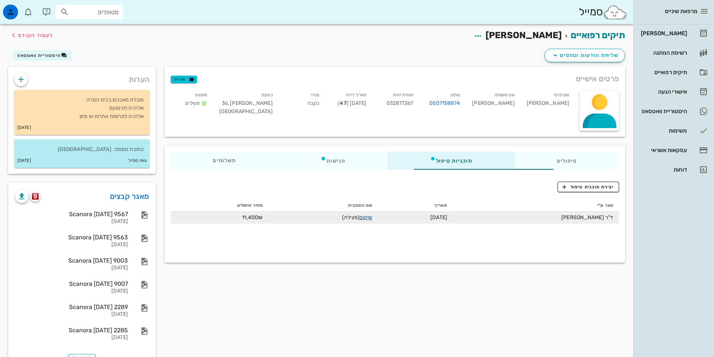
click at [359, 218] on link "שיקום" at bounding box center [365, 218] width 13 height 6
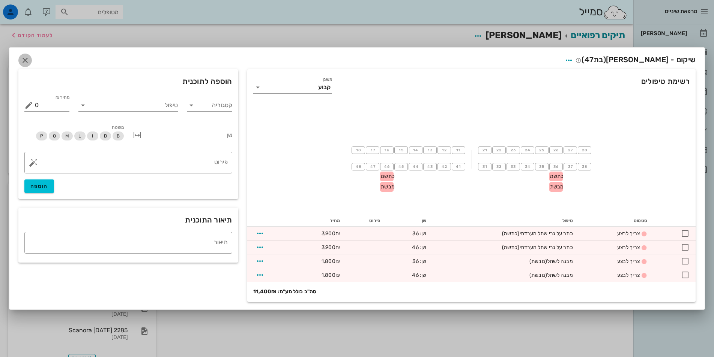
click at [26, 60] on icon "button" at bounding box center [25, 60] width 9 height 9
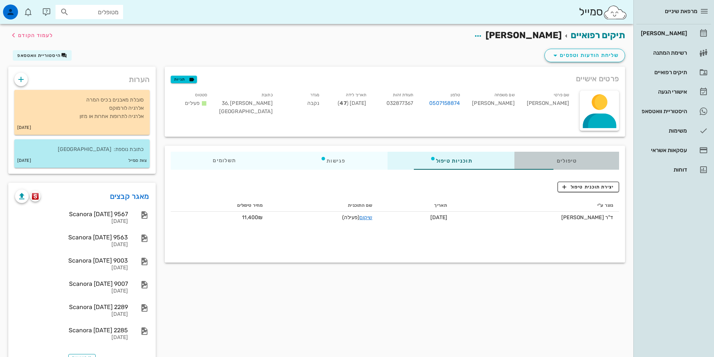
click at [556, 161] on div "טיפולים" at bounding box center [566, 161] width 105 height 18
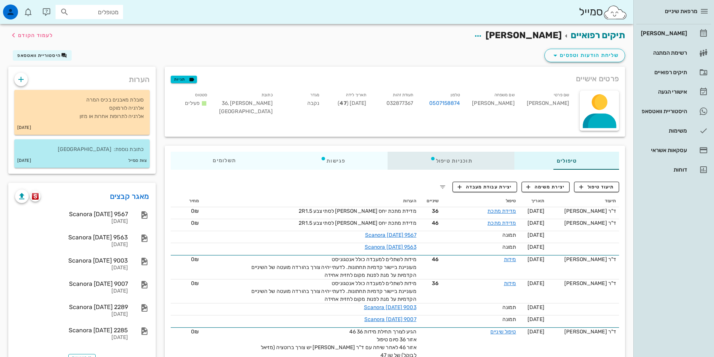
click at [438, 161] on div "תוכניות טיפול" at bounding box center [450, 161] width 127 height 18
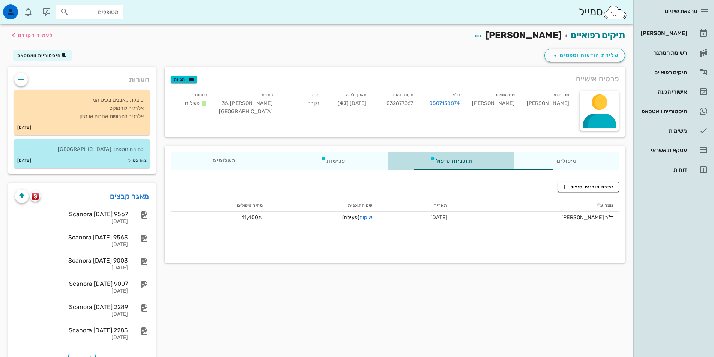
click at [444, 161] on div "תוכניות טיפול" at bounding box center [450, 161] width 127 height 18
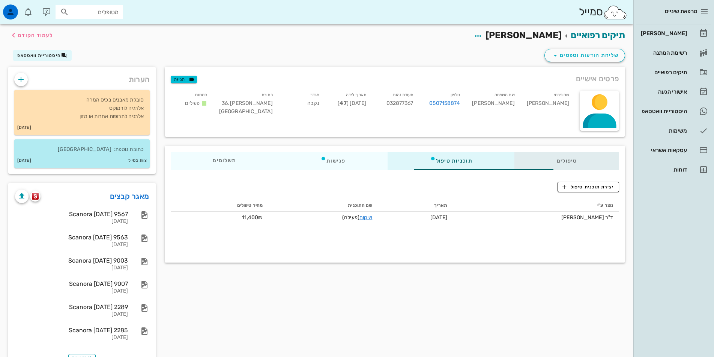
drag, startPoint x: 570, startPoint y: 162, endPoint x: 563, endPoint y: 165, distance: 7.5
click at [569, 163] on div "טיפולים" at bounding box center [566, 161] width 105 height 18
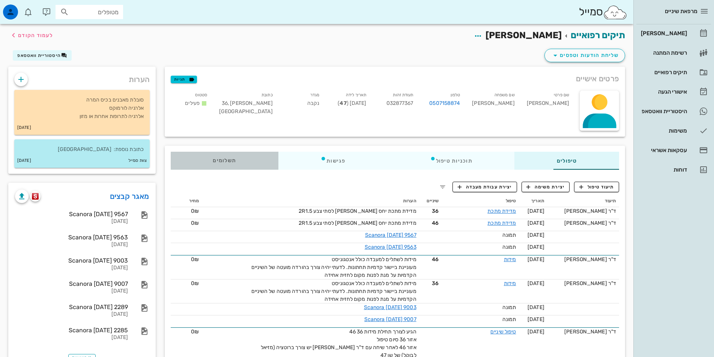
click at [213, 159] on span "תשלומים 0₪" at bounding box center [224, 160] width 23 height 5
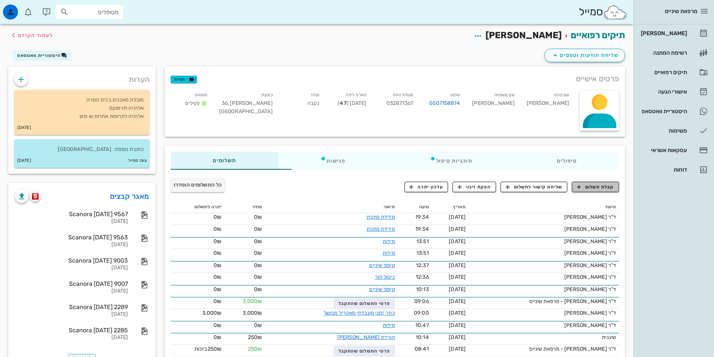
click at [595, 187] on span "קבלת תשלום" at bounding box center [595, 187] width 37 height 7
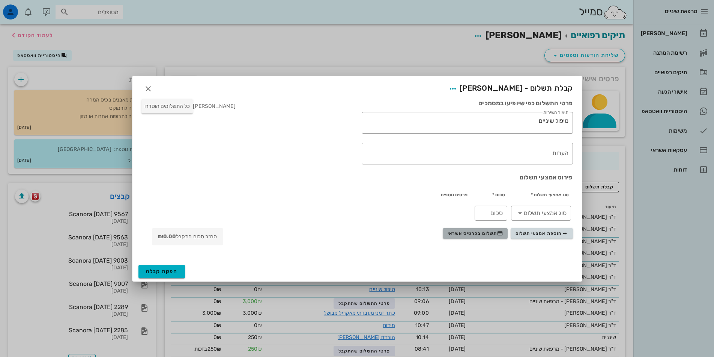
click at [484, 236] on span "תשלום בכרטיס אשראי" at bounding box center [475, 234] width 56 height 6
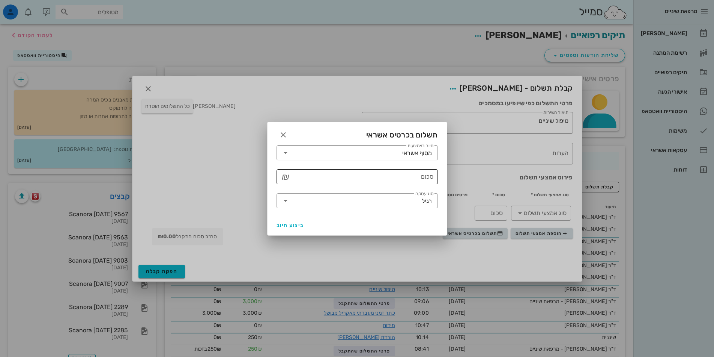
click at [288, 179] on icon "₪" at bounding box center [286, 177] width 8 height 9
type input "11400"
click at [285, 200] on icon at bounding box center [285, 201] width 9 height 9
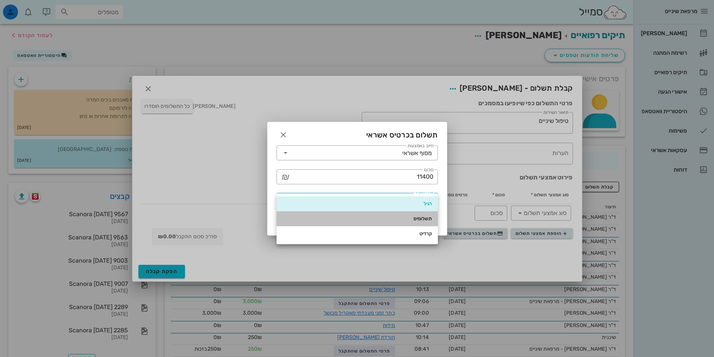
click at [420, 218] on div "תשלומים" at bounding box center [356, 219] width 149 height 6
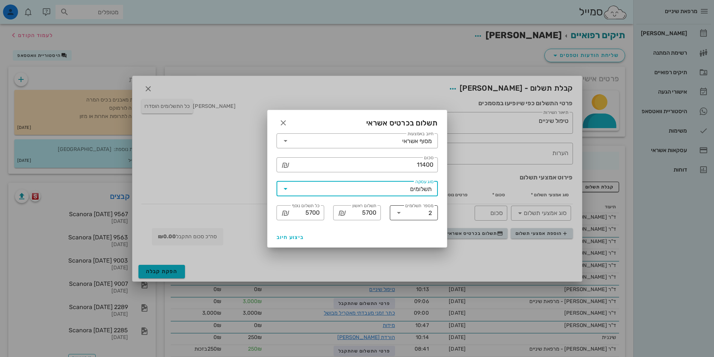
click at [400, 212] on icon at bounding box center [398, 213] width 9 height 9
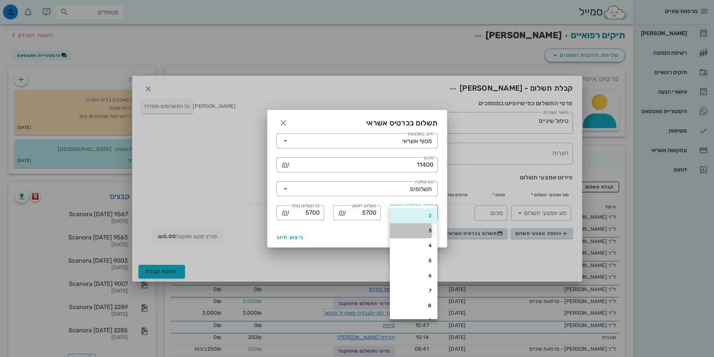
click at [416, 231] on div "3" at bounding box center [414, 231] width 36 height 6
type input "3800"
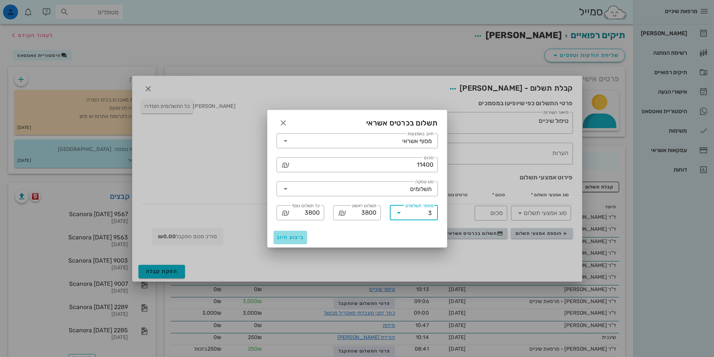
click at [291, 237] on span "ביצוע חיוב" at bounding box center [290, 237] width 28 height 6
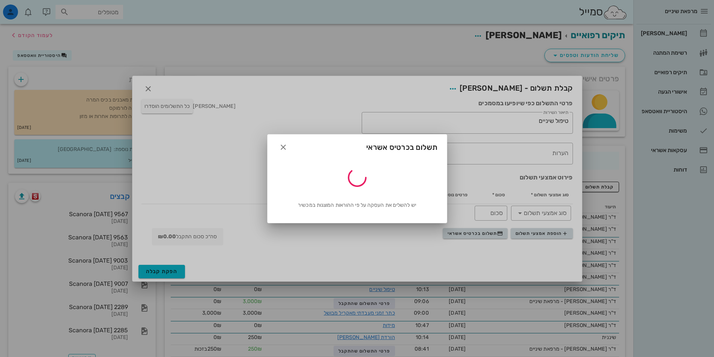
type input "11400"
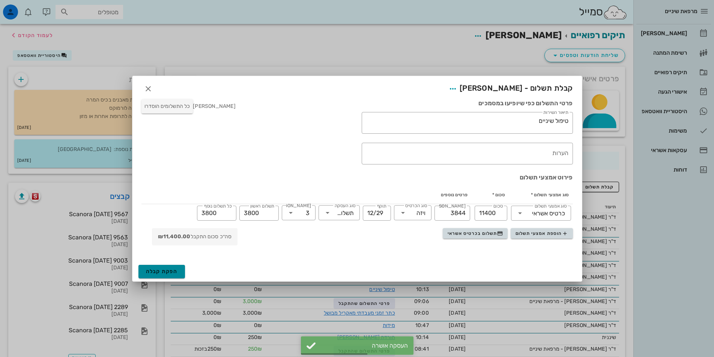
click at [158, 273] on span "הפקת קבלה" at bounding box center [162, 272] width 32 height 6
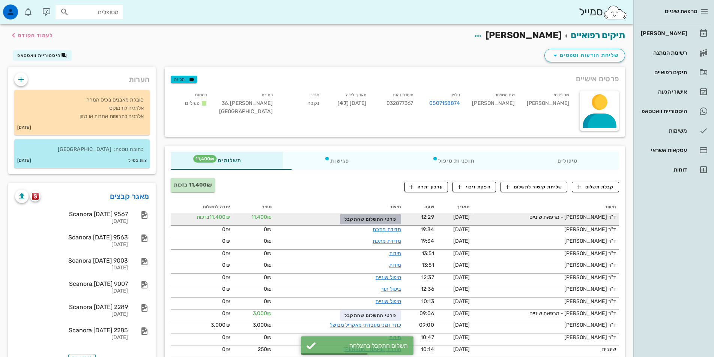
click at [357, 219] on span "פרטי התשלום שהתקבל" at bounding box center [370, 219] width 52 height 5
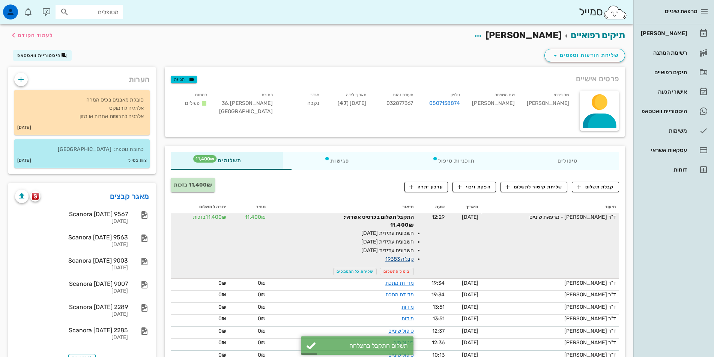
click at [385, 256] on link "קבלה 19383" at bounding box center [399, 259] width 29 height 6
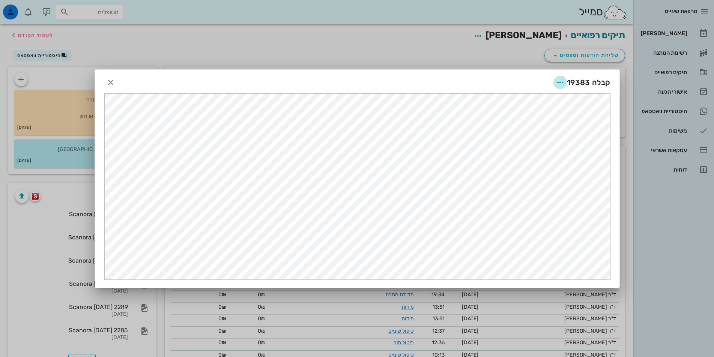
click at [559, 83] on icon "button" at bounding box center [559, 82] width 9 height 9
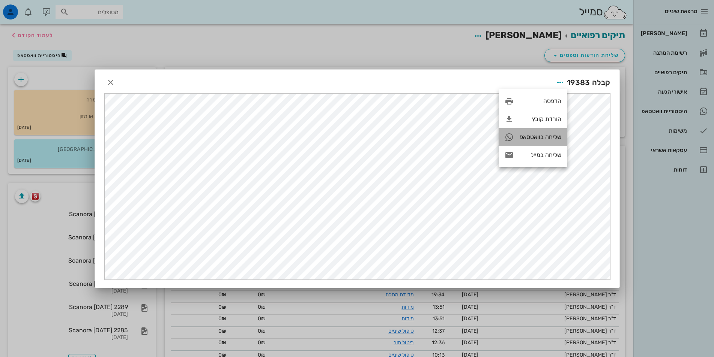
click at [544, 134] on div "שליחה בוואטסאפ" at bounding box center [540, 137] width 42 height 7
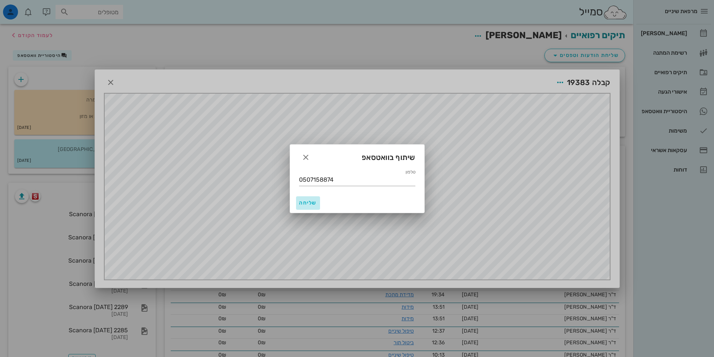
click at [313, 201] on span "שליחה" at bounding box center [308, 203] width 18 height 6
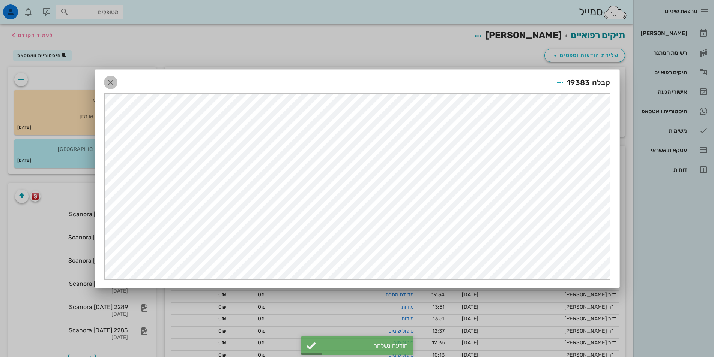
click at [113, 82] on icon "button" at bounding box center [110, 82] width 9 height 9
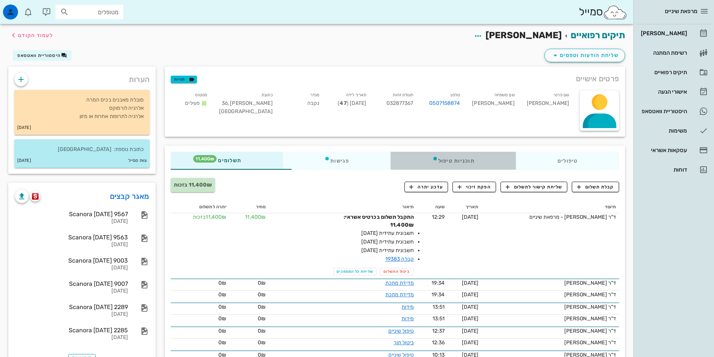
click at [434, 161] on div "תוכניות טיפול" at bounding box center [452, 161] width 125 height 18
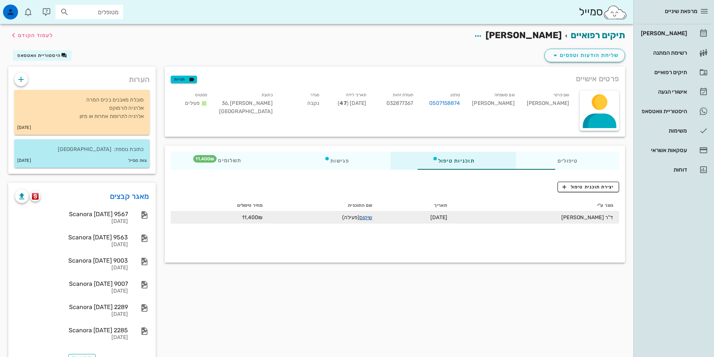
click at [359, 218] on link "שיקום" at bounding box center [365, 218] width 13 height 6
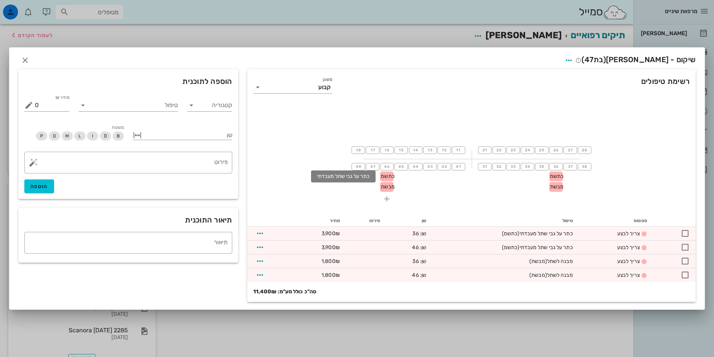
click at [387, 177] on span "כתשמ" at bounding box center [388, 176] width 14 height 6
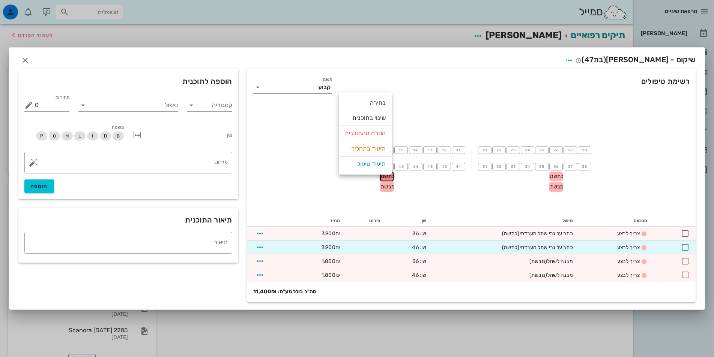
click at [432, 60] on div "שיקום - רות אברמזון (בת 47 )" at bounding box center [356, 59] width 695 height 23
click at [27, 57] on icon "button" at bounding box center [25, 60] width 9 height 9
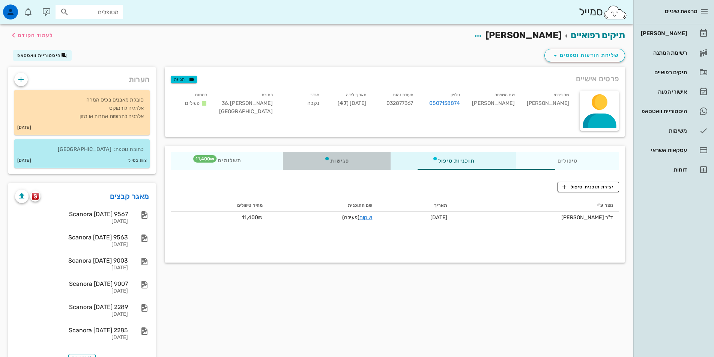
click at [315, 164] on div "פגישות" at bounding box center [337, 161] width 108 height 18
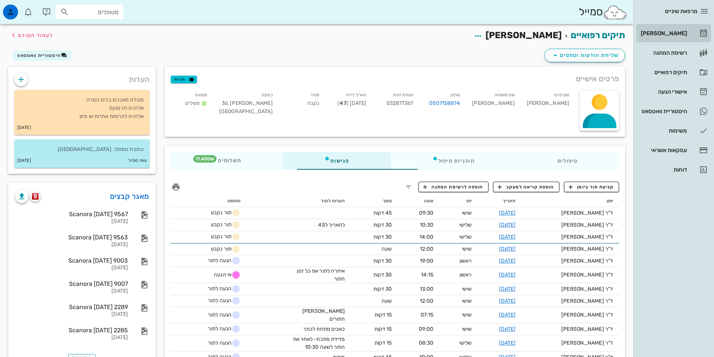
click at [671, 33] on div "[PERSON_NAME]" at bounding box center [663, 33] width 48 height 6
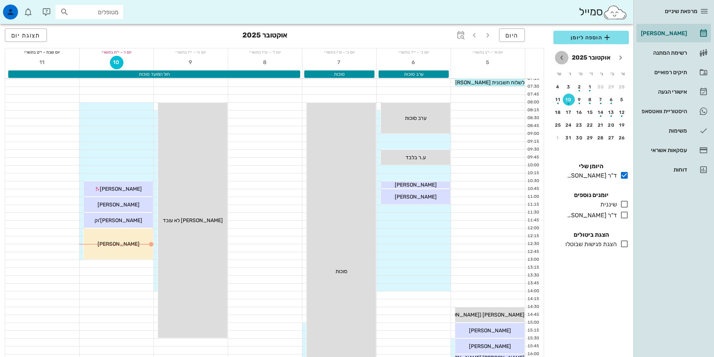
click at [561, 58] on icon "חודש הבא" at bounding box center [561, 57] width 9 height 9
click at [600, 123] on div "18" at bounding box center [600, 125] width 12 height 5
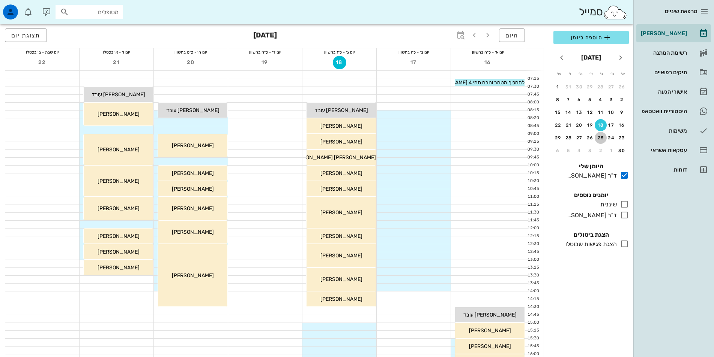
click at [596, 137] on div "25" at bounding box center [600, 137] width 12 height 5
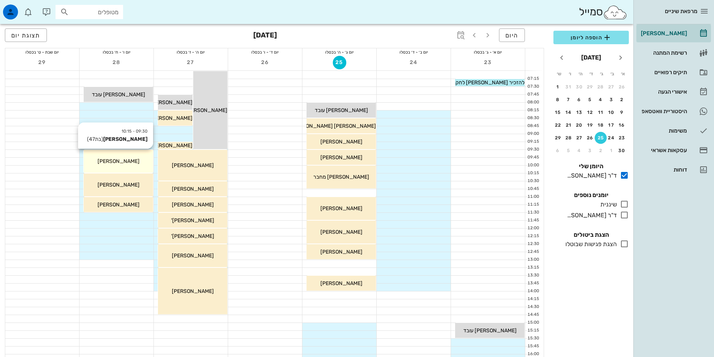
click at [138, 158] on div "[PERSON_NAME]" at bounding box center [118, 162] width 69 height 8
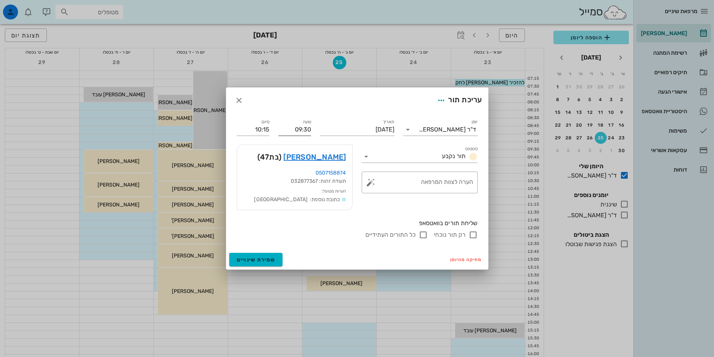
click at [301, 131] on input "09:30" at bounding box center [294, 130] width 33 height 12
click at [295, 183] on div "09:45" at bounding box center [294, 185] width 21 height 6
type input "09:45"
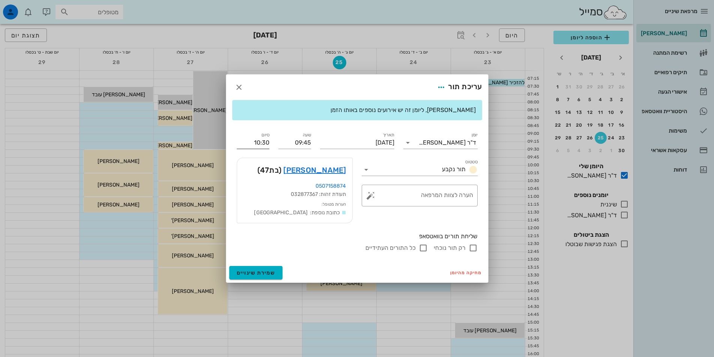
click at [260, 142] on input "10:30" at bounding box center [253, 143] width 33 height 12
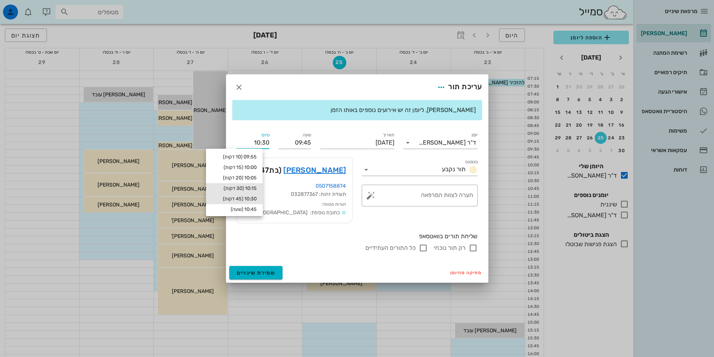
click at [257, 187] on div "10:15 (30 דקות)" at bounding box center [234, 189] width 45 height 6
type input "10:15"
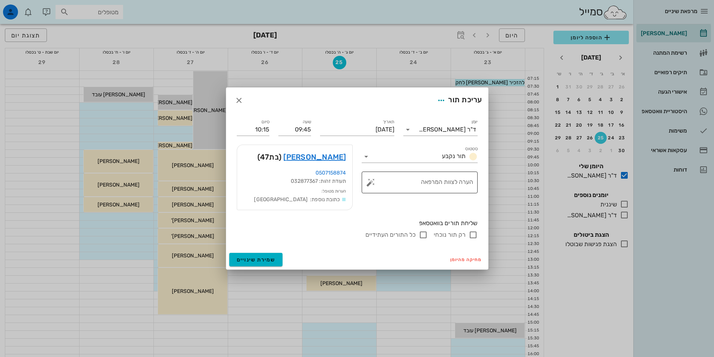
click at [451, 185] on textarea "הערה לצוות המרפאה" at bounding box center [422, 185] width 101 height 18
type textarea "ביקורת"
click at [262, 260] on span "שמירת שינויים" at bounding box center [256, 260] width 39 height 6
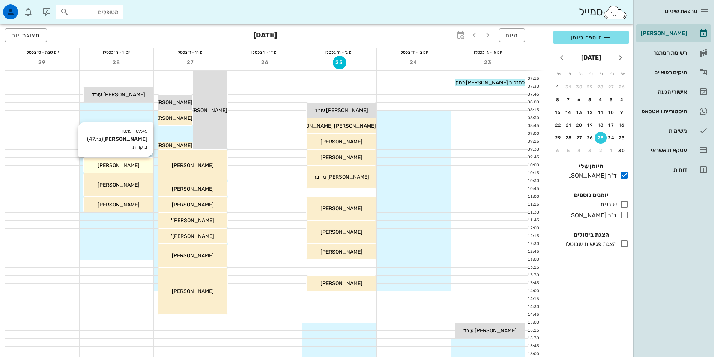
click at [126, 168] on span "[PERSON_NAME]" at bounding box center [119, 165] width 42 height 6
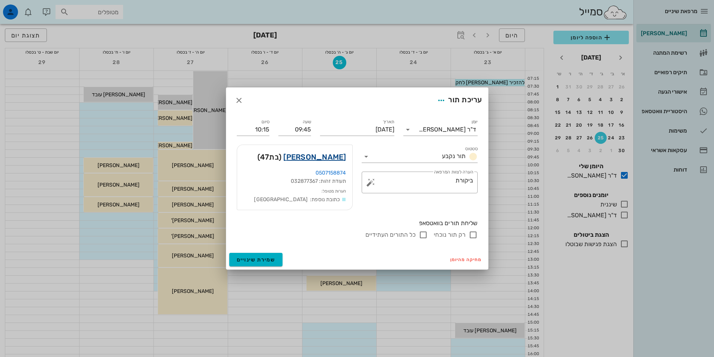
click at [326, 158] on link "רות אברמזון" at bounding box center [314, 157] width 63 height 12
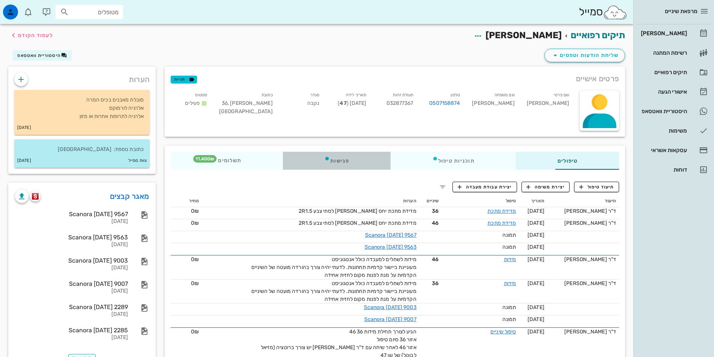
click at [311, 161] on div "פגישות" at bounding box center [337, 161] width 108 height 18
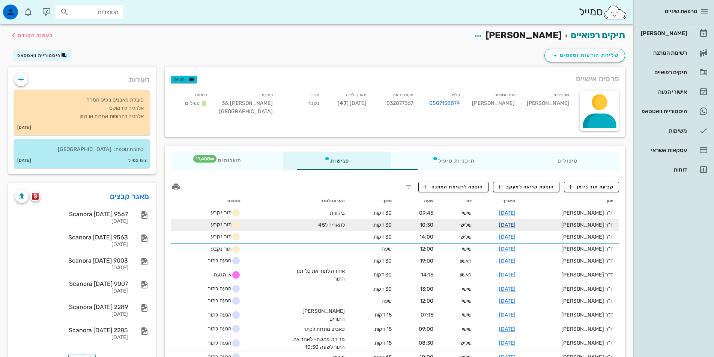
click at [516, 224] on link "18-11-2025" at bounding box center [507, 225] width 17 height 6
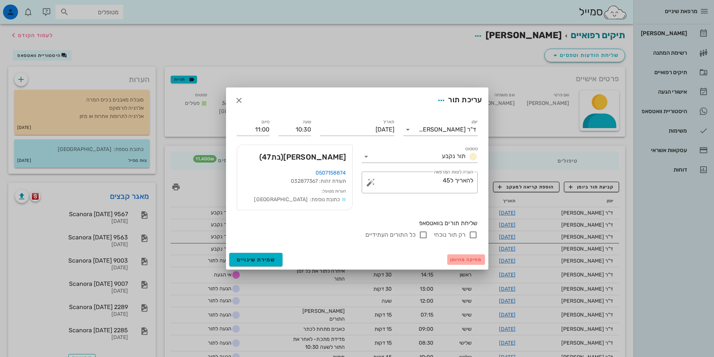
click at [465, 260] on span "מחיקה מהיומן" at bounding box center [466, 259] width 32 height 5
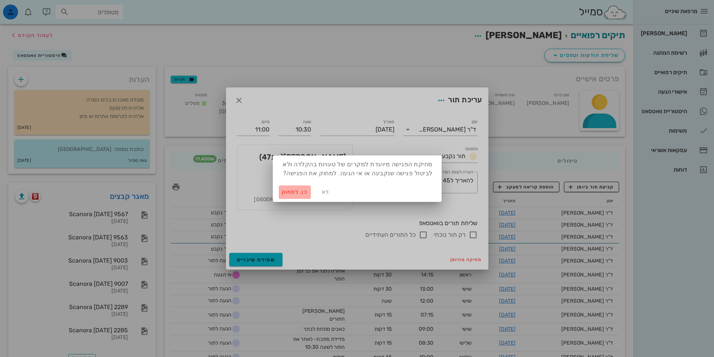
click at [297, 192] on span "כן. למחוק" at bounding box center [295, 192] width 26 height 6
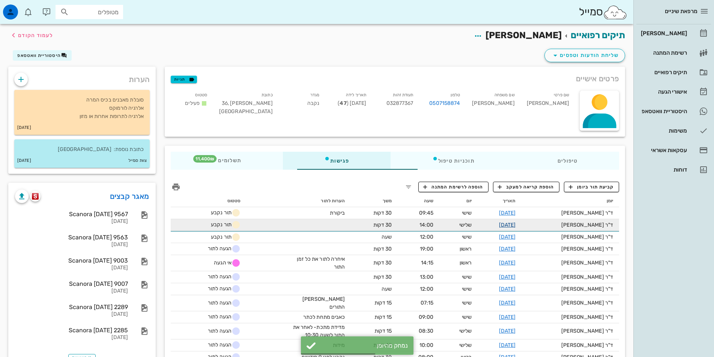
click at [516, 225] on link "04-11-2025" at bounding box center [507, 225] width 17 height 6
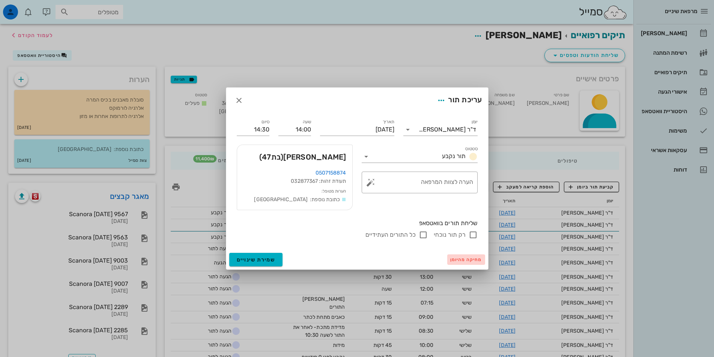
click at [471, 260] on span "מחיקה מהיומן" at bounding box center [466, 259] width 32 height 5
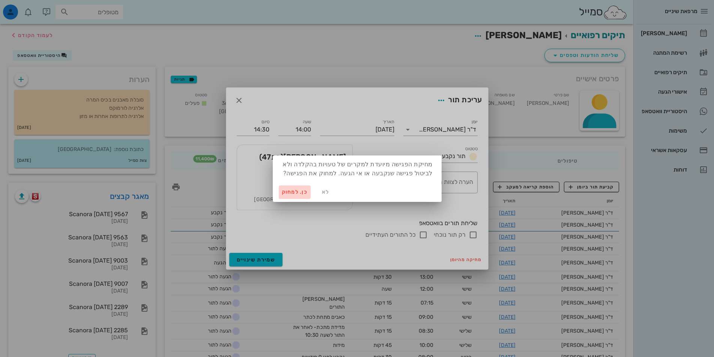
click at [297, 192] on span "כן. למחוק" at bounding box center [295, 192] width 26 height 6
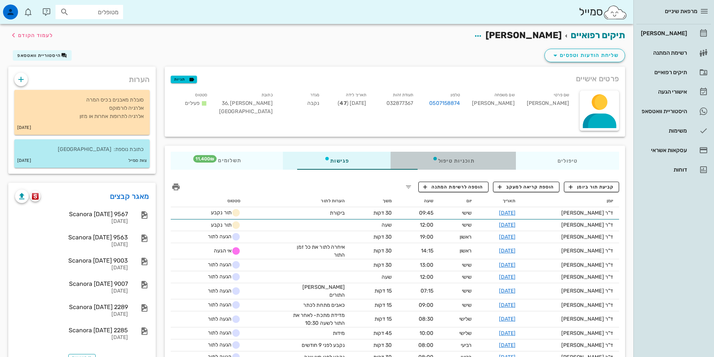
click at [434, 161] on div "תוכניות טיפול" at bounding box center [452, 161] width 125 height 18
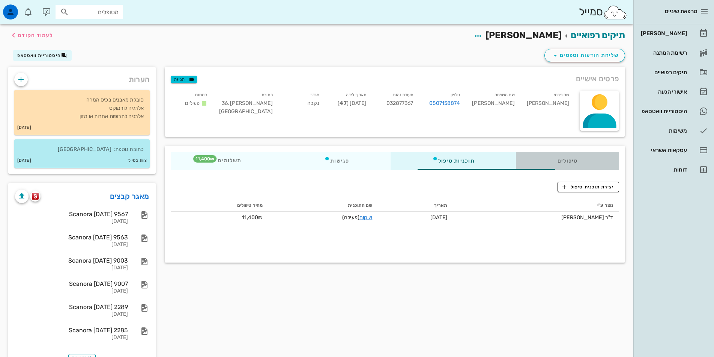
click at [560, 159] on div "טיפולים" at bounding box center [567, 161] width 103 height 18
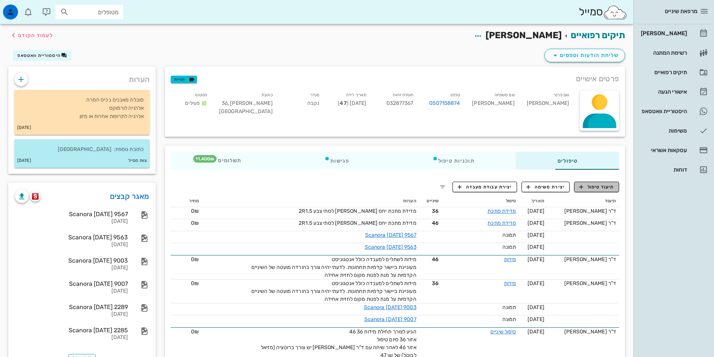
click at [598, 187] on span "תיעוד טיפול" at bounding box center [596, 187] width 35 height 7
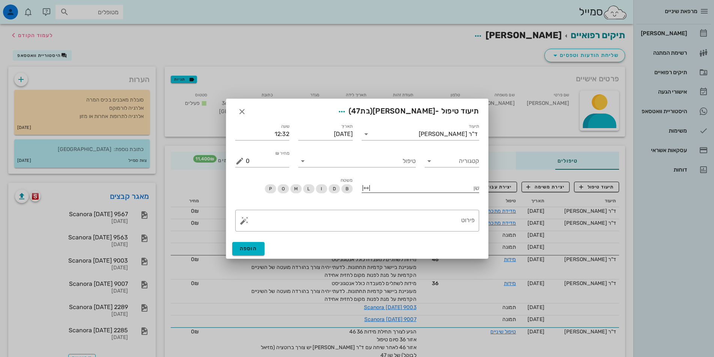
click at [471, 189] on div at bounding box center [425, 188] width 107 height 10
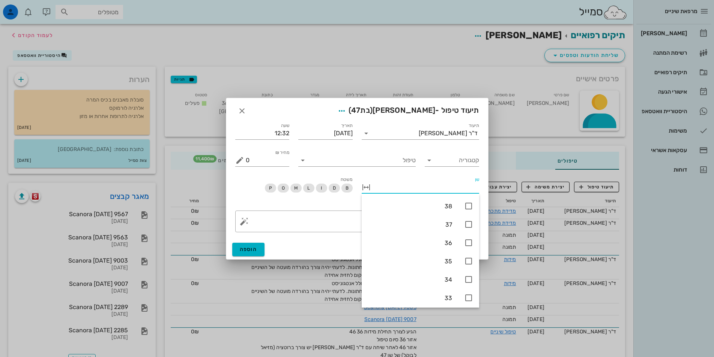
scroll to position [338, 0]
click at [468, 199] on icon at bounding box center [468, 199] width 9 height 9
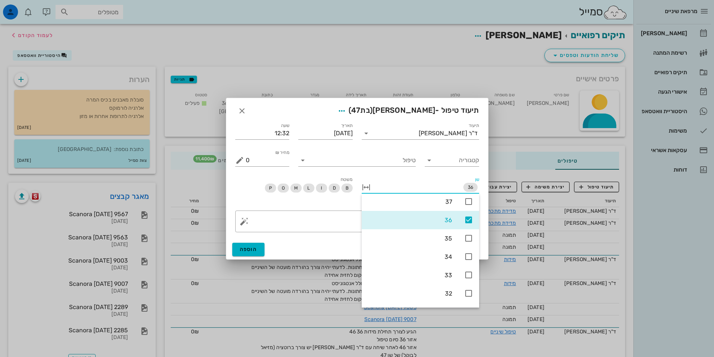
scroll to position [315, 0]
click at [306, 223] on textarea "פירוט" at bounding box center [360, 224] width 229 height 18
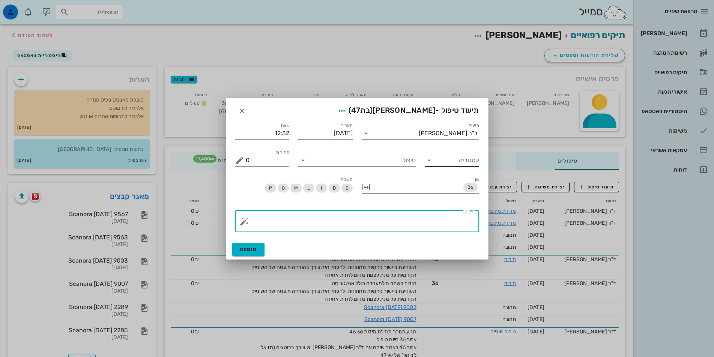
click at [431, 161] on icon at bounding box center [429, 160] width 9 height 9
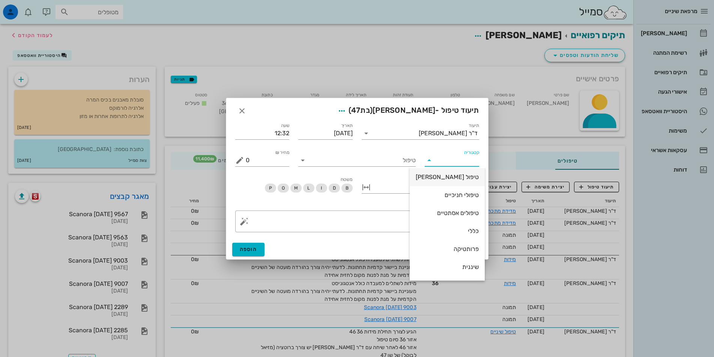
scroll to position [72, 0]
click at [453, 251] on div "שיקום על-גבי שתלים" at bounding box center [447, 250] width 63 height 7
type input "שיקום על-גבי שתלים"
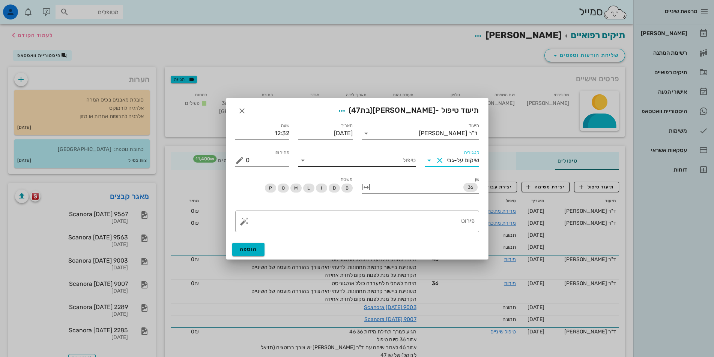
click at [304, 160] on icon at bounding box center [302, 160] width 9 height 9
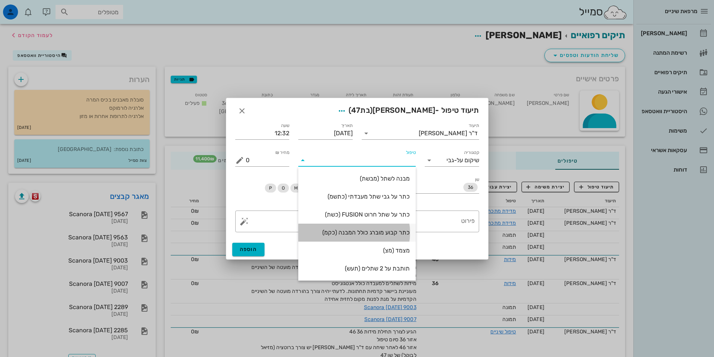
click at [389, 233] on div "כתר קבוע מוברג כולל המבנה (כקמ)" at bounding box center [356, 232] width 105 height 7
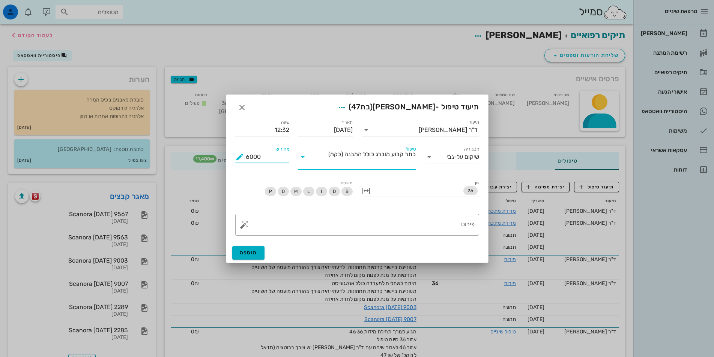
drag, startPoint x: 265, startPoint y: 158, endPoint x: 241, endPoint y: 155, distance: 24.1
click at [241, 155] on div "מחיר ₪ 6000" at bounding box center [262, 157] width 54 height 12
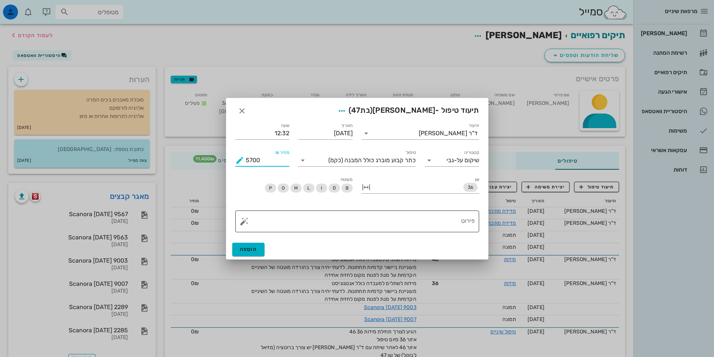
type input "5700"
drag, startPoint x: 407, startPoint y: 225, endPoint x: 410, endPoint y: 222, distance: 4.0
click at [408, 225] on textarea "פירוט" at bounding box center [360, 224] width 229 height 18
drag, startPoint x: 378, startPoint y: 227, endPoint x: 505, endPoint y: 226, distance: 127.1
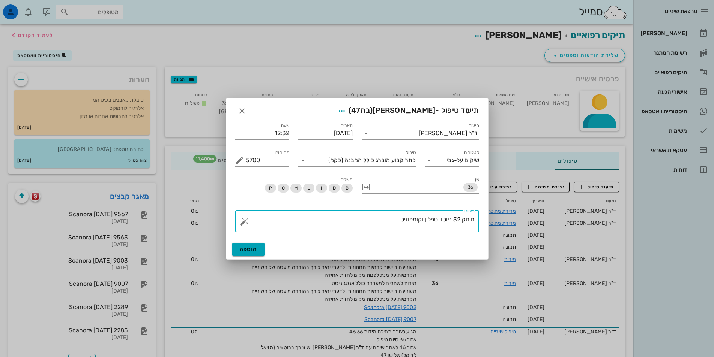
type textarea "חיזוק 32 ניוטון טפלון וקומפוזיט"
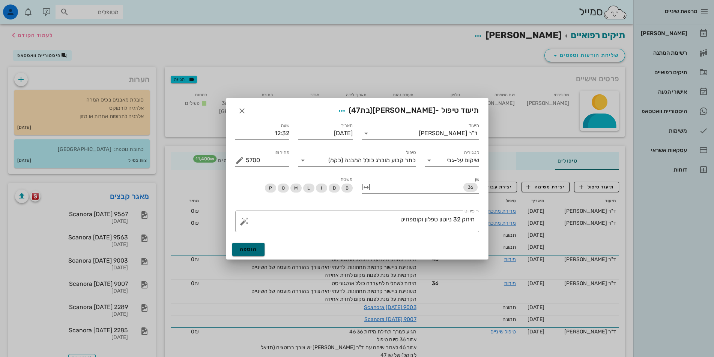
click at [248, 250] on span "הוספה" at bounding box center [249, 249] width 18 height 6
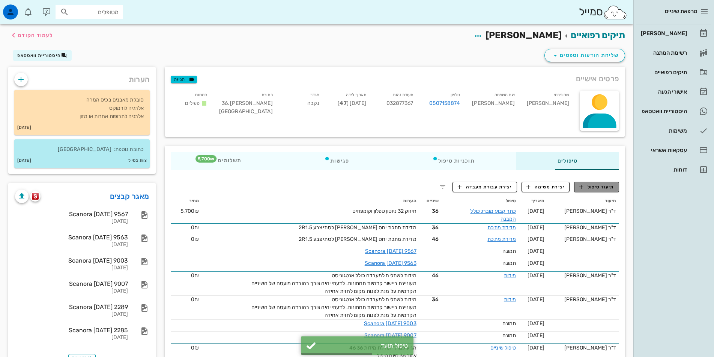
click at [603, 185] on span "תיעוד טיפול" at bounding box center [596, 187] width 35 height 7
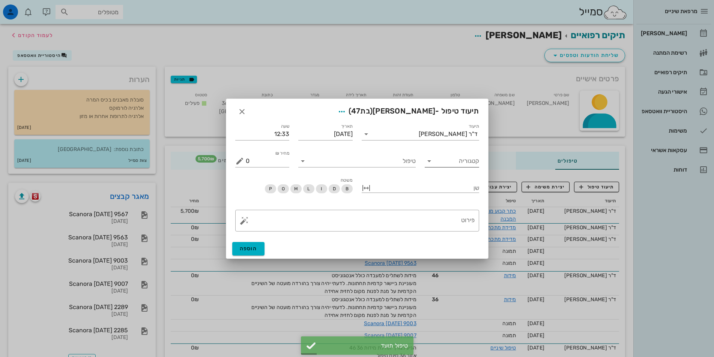
click at [429, 164] on icon at bounding box center [429, 161] width 9 height 9
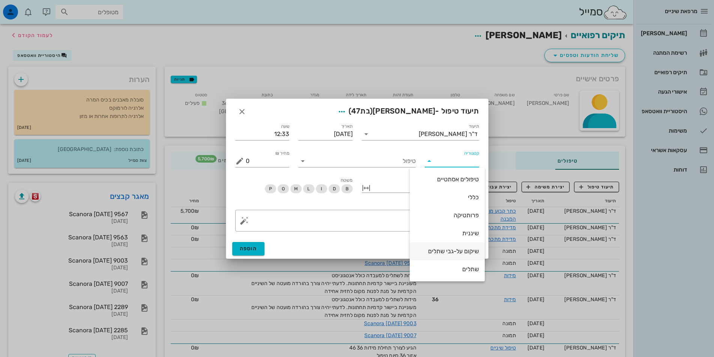
click at [447, 253] on div "שיקום על-גבי שתלים" at bounding box center [447, 251] width 63 height 7
type input "שיקום על-גבי שתלים"
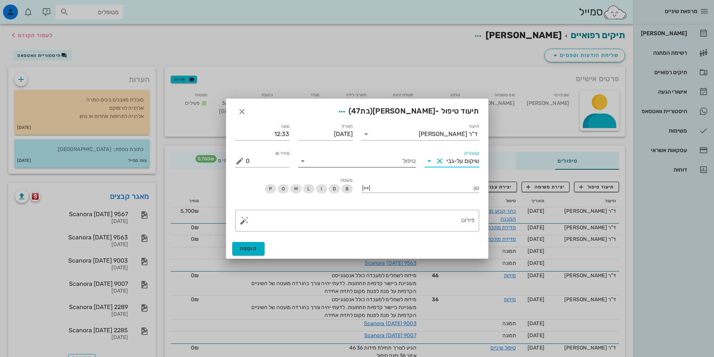
click at [304, 164] on icon at bounding box center [302, 161] width 9 height 9
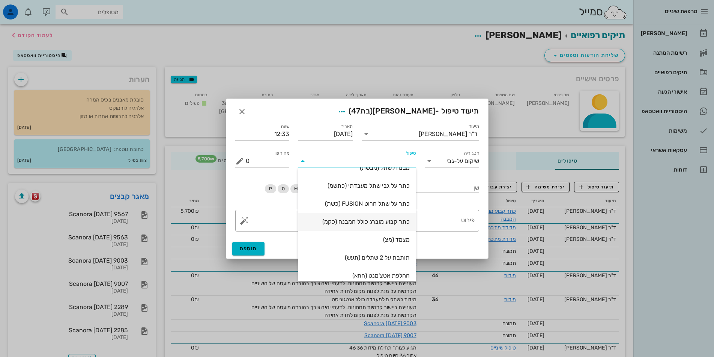
scroll to position [18, 0]
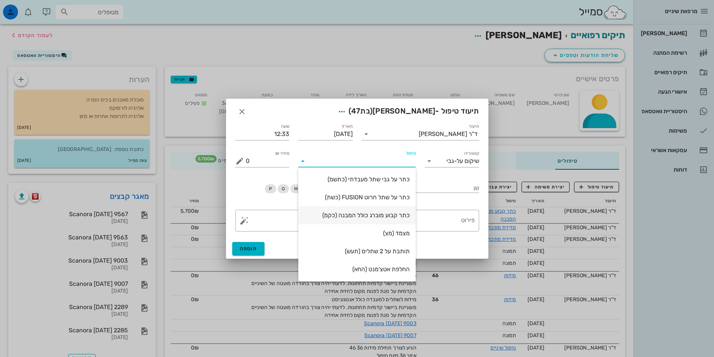
click at [380, 218] on div "כתר קבוע מוברג כולל המבנה (כקמ)" at bounding box center [356, 215] width 105 height 7
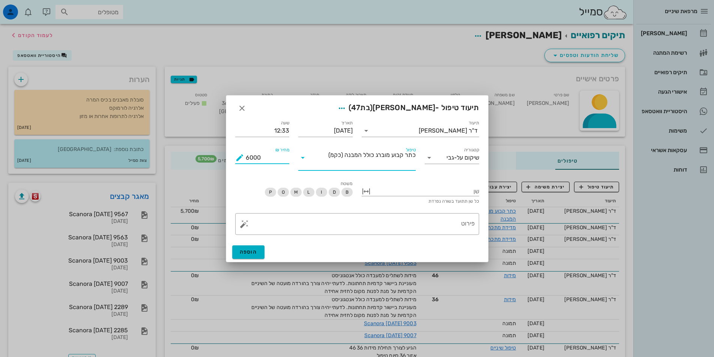
drag, startPoint x: 263, startPoint y: 156, endPoint x: 240, endPoint y: 155, distance: 22.9
click at [240, 155] on div "מחיר ₪ 6000" at bounding box center [262, 158] width 54 height 12
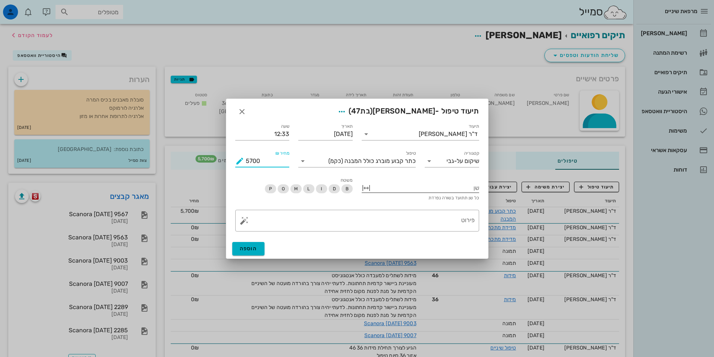
type input "5700"
click at [459, 188] on div at bounding box center [425, 188] width 107 height 10
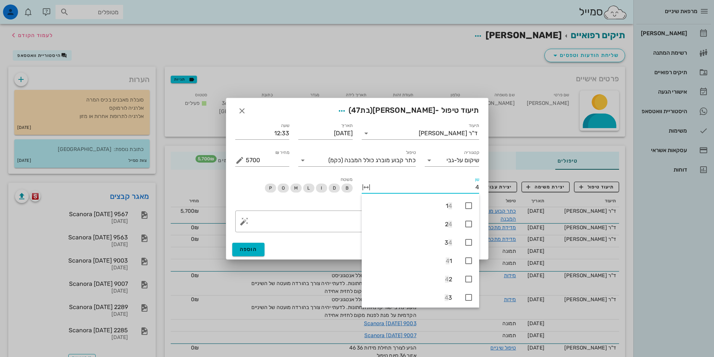
type input "46"
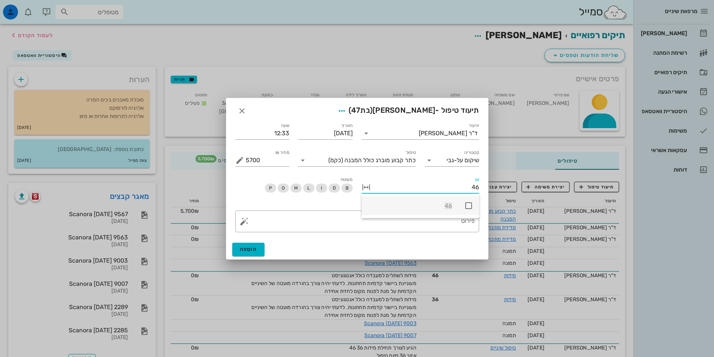
click at [470, 204] on icon at bounding box center [468, 205] width 9 height 9
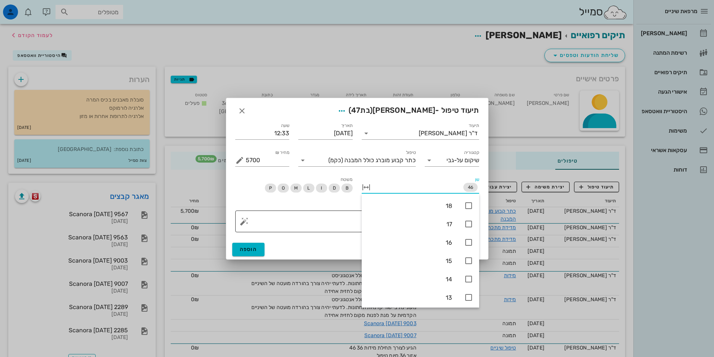
click at [336, 225] on textarea "פירוט" at bounding box center [360, 224] width 229 height 18
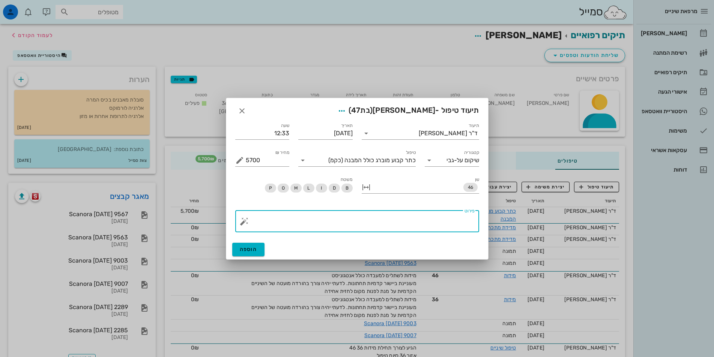
paste textarea "חיזוק 32 ניוטון טפלון וקומפוזיט"
type textarea "חיזוק 32 ניוטון טפלון וקומפוזיט"
click at [256, 250] on span "הוספה" at bounding box center [249, 249] width 18 height 6
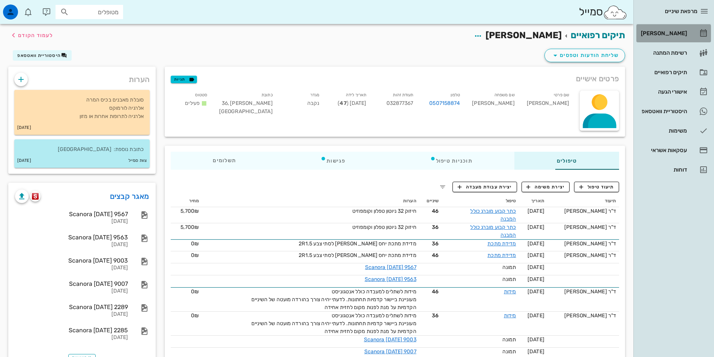
click at [668, 28] on div "[PERSON_NAME]" at bounding box center [663, 33] width 48 height 12
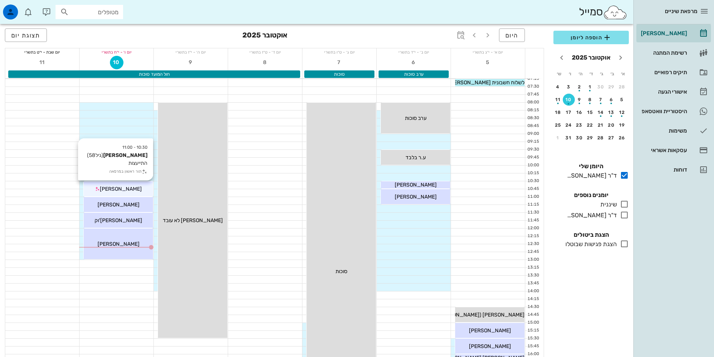
click at [145, 186] on div "[PERSON_NAME]" at bounding box center [118, 189] width 69 height 8
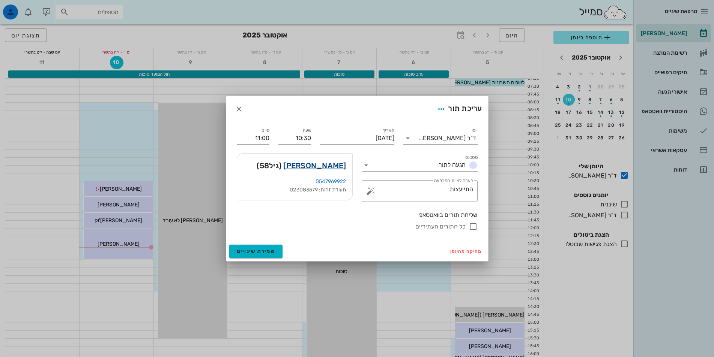
click at [336, 168] on link "ליאור אביטל" at bounding box center [314, 166] width 63 height 12
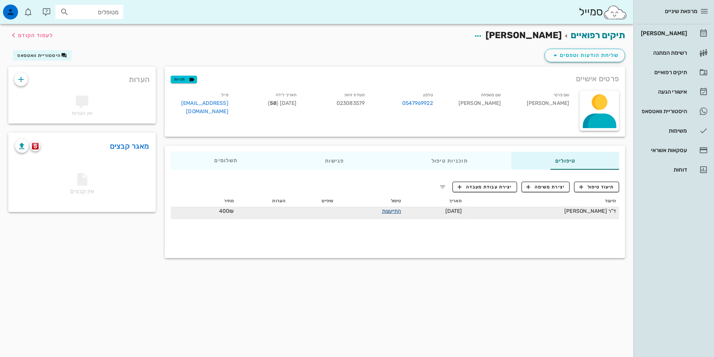
click at [383, 211] on link "התייעצות" at bounding box center [392, 211] width 20 height 6
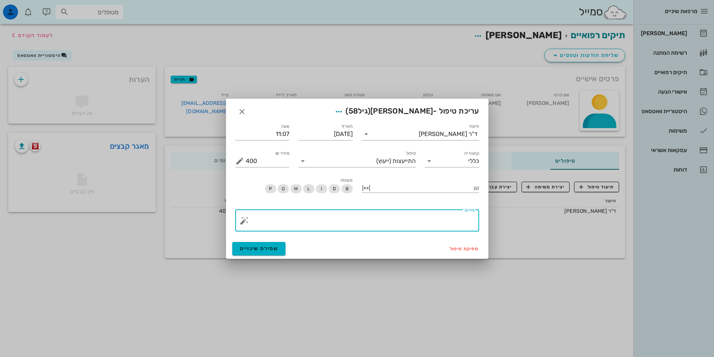
click at [466, 221] on textarea "פירוט" at bounding box center [360, 223] width 229 height 18
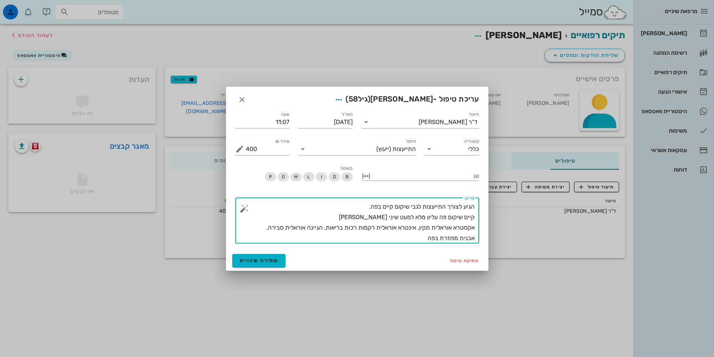
click at [369, 208] on textarea "הגיע לצורך התייעצות לגבי שיקום קיים בפה. קיים שיקום פה עליון מלא למעט שיני בינה…" at bounding box center [360, 223] width 229 height 42
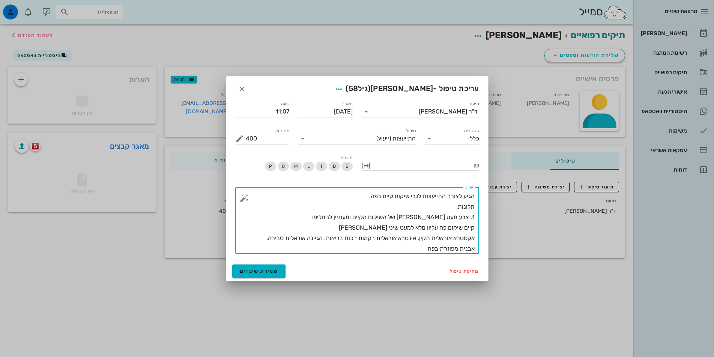
click at [389, 217] on textarea "הגיע לצורך התייעצות לגבי שיקום קיים בפה. תלונות: 1. צבע מעט בהיר של השיקום הקיי…" at bounding box center [360, 222] width 229 height 63
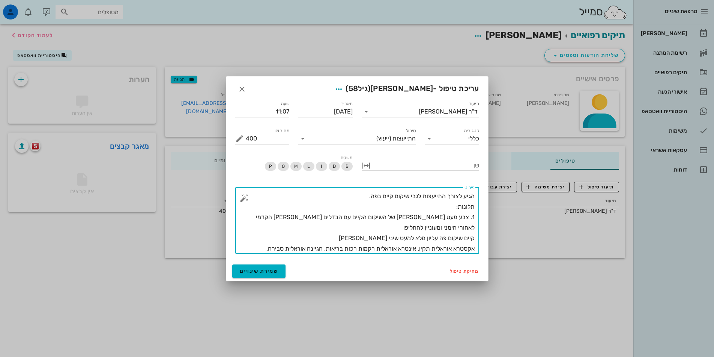
click at [261, 219] on textarea "הגיע לצורך התייעצות לגבי שיקום קיים בפה. תלונות: 1. צבע מעט בהיר של השיקום הקיי…" at bounding box center [360, 222] width 229 height 63
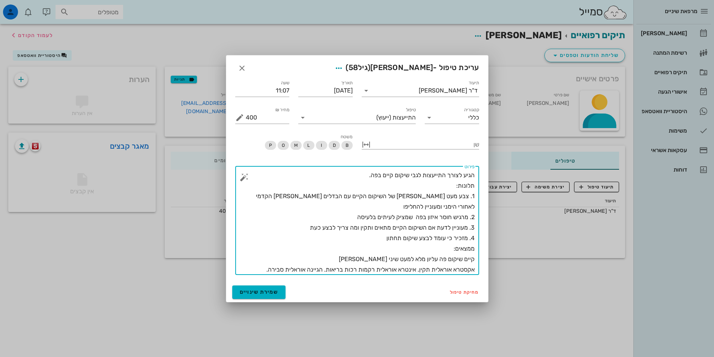
click at [427, 271] on textarea "הגיע לצורך התייעצות לגבי שיקום קיים בפה. תלונות: 1. צבע מעט בהיר של השיקום הקיי…" at bounding box center [360, 222] width 229 height 105
click at [369, 177] on textarea "הגיע לצורך התייעצות לגבי שיקום קיים בפה. תלונות: 1. צבע מעט בהיר של השיקום הקיי…" at bounding box center [360, 222] width 229 height 105
click at [442, 269] on textarea "הגיע לצורך התייעצות לגבי שיקום קיים בפה. קיים סטטוס מקביליות נוכחי וישן יותר תל…" at bounding box center [360, 222] width 229 height 105
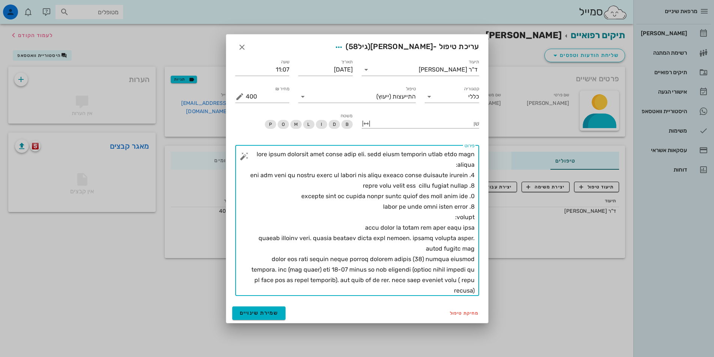
click at [345, 186] on textarea "פירוט" at bounding box center [360, 222] width 229 height 147
click at [357, 291] on textarea "פירוט" at bounding box center [360, 222] width 229 height 147
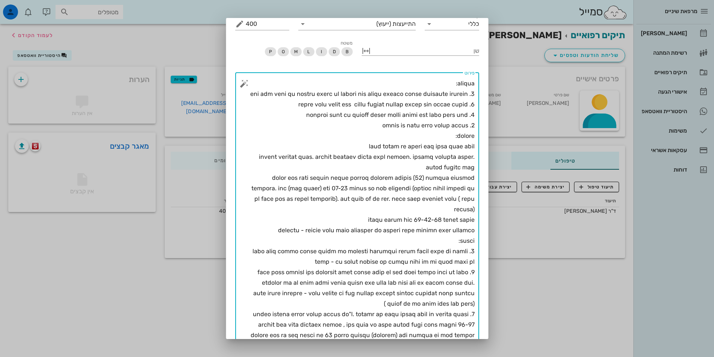
scroll to position [94, 0]
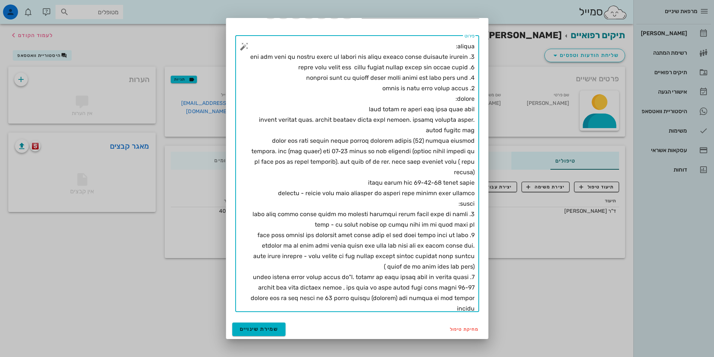
drag, startPoint x: 288, startPoint y: 182, endPoint x: 290, endPoint y: 191, distance: 9.5
click at [288, 182] on textarea "פירוט" at bounding box center [360, 175] width 229 height 273
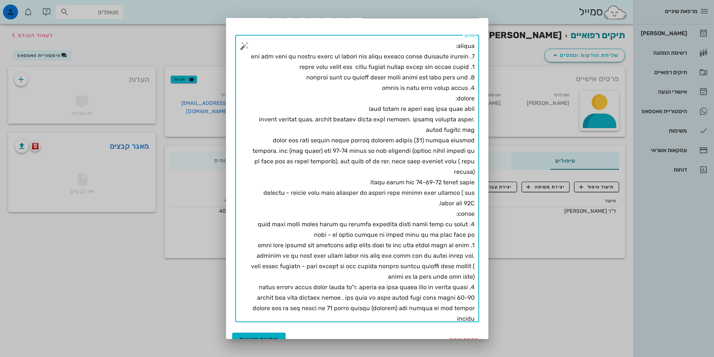
scroll to position [104, 0]
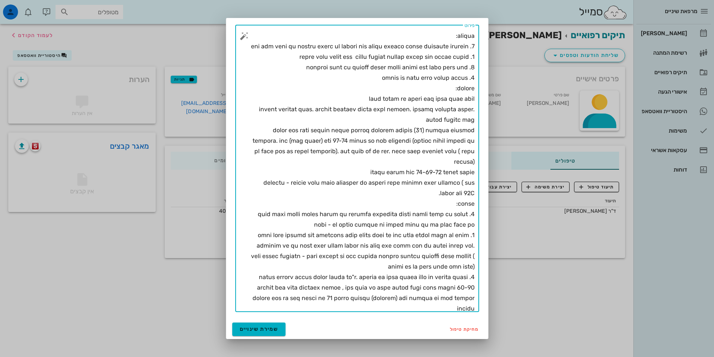
click at [284, 310] on textarea "פירוט" at bounding box center [360, 171] width 229 height 284
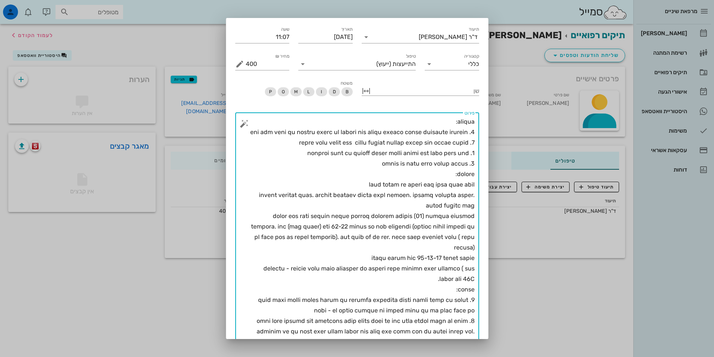
scroll to position [0, 0]
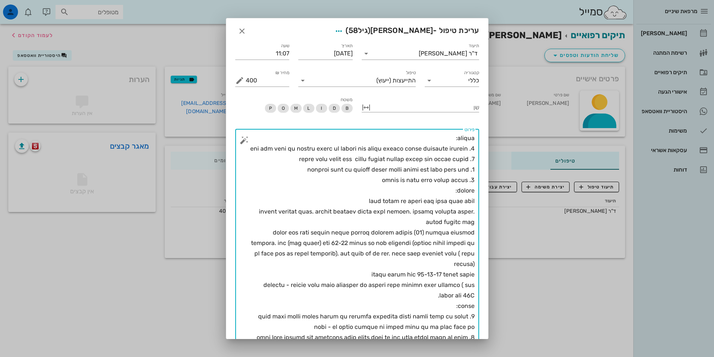
type textarea "הגיע לצורך התייעצות לגבי שיקום קיים בפה. קיים סטטוס מקביליות נוכחי וישן יותר תל…"
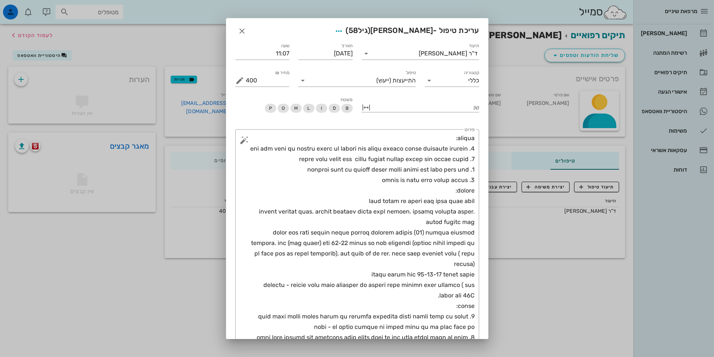
click at [201, 289] on div at bounding box center [357, 178] width 714 height 357
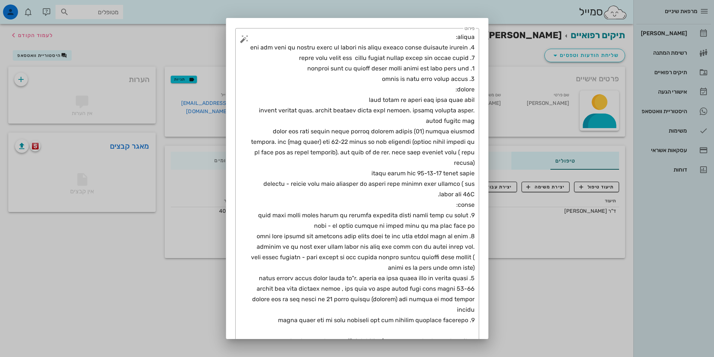
scroll to position [136, 0]
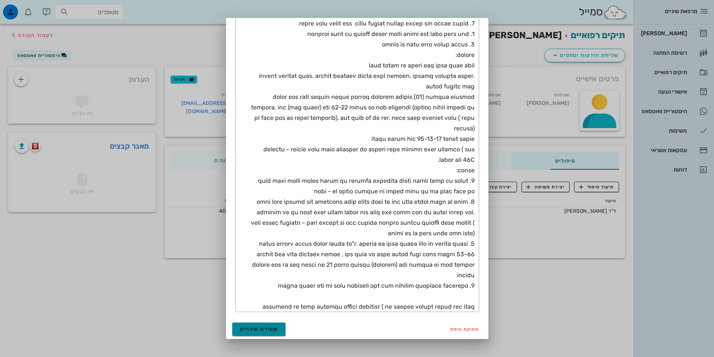
click at [282, 326] on button "שמירת שינויים" at bounding box center [259, 330] width 54 height 14
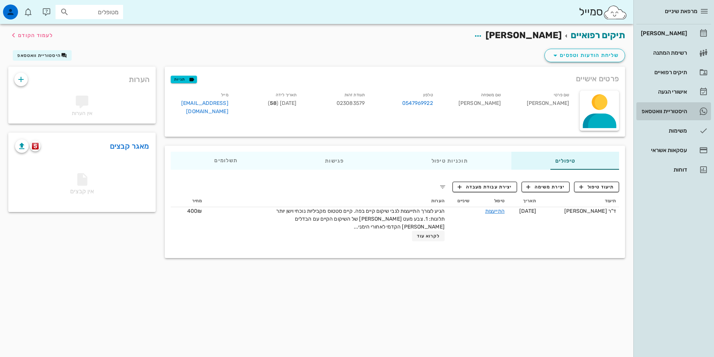
click at [684, 112] on div "היסטוריית וואטסאפ" at bounding box center [663, 111] width 48 height 6
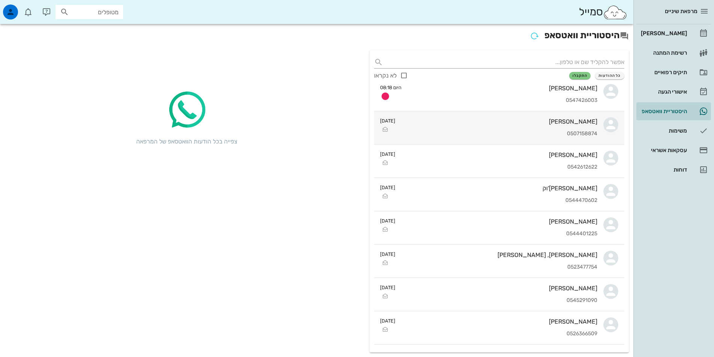
scroll to position [113, 0]
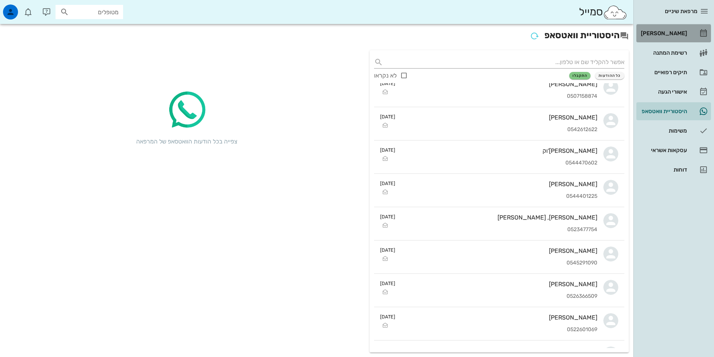
click at [665, 34] on div "[PERSON_NAME]" at bounding box center [663, 33] width 48 height 6
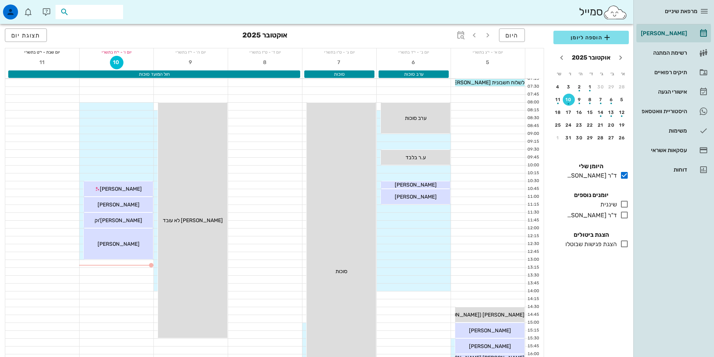
click at [100, 14] on input "text" at bounding box center [95, 12] width 48 height 10
type input "ניב"
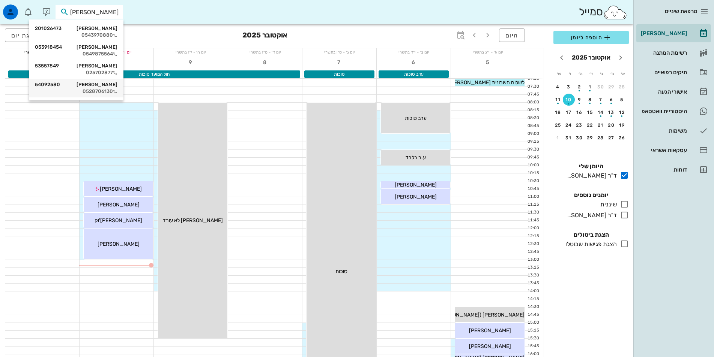
click at [103, 87] on div "יעל ניב 54092580" at bounding box center [76, 85] width 83 height 6
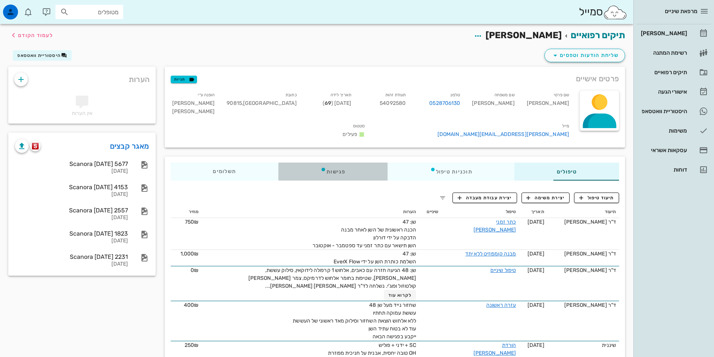
click at [306, 163] on div "פגישות" at bounding box center [332, 172] width 109 height 18
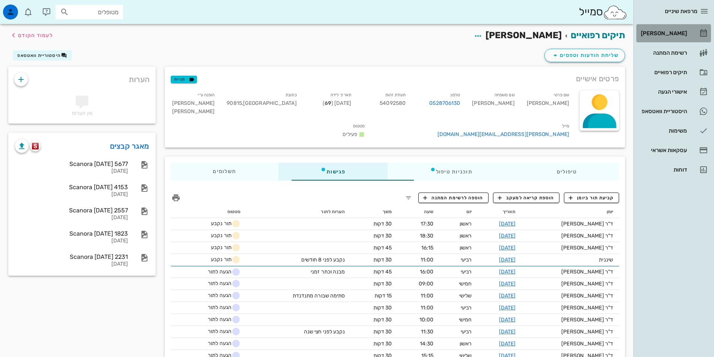
click at [667, 31] on div "[PERSON_NAME]" at bounding box center [663, 33] width 48 height 12
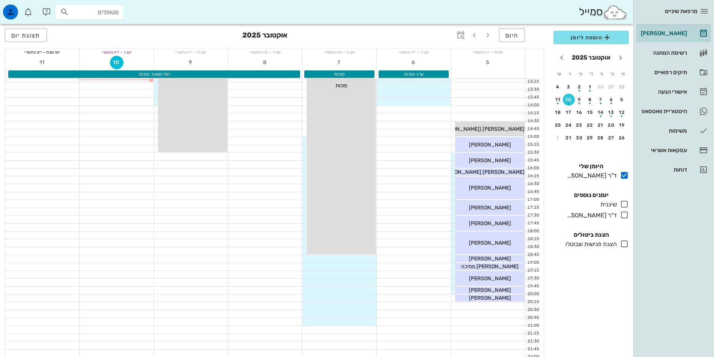
scroll to position [188, 0]
click at [558, 138] on div "1" at bounding box center [558, 137] width 12 height 5
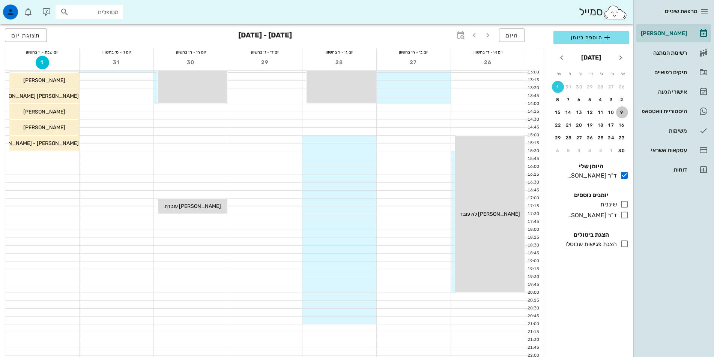
click at [622, 112] on div "9" at bounding box center [622, 112] width 12 height 5
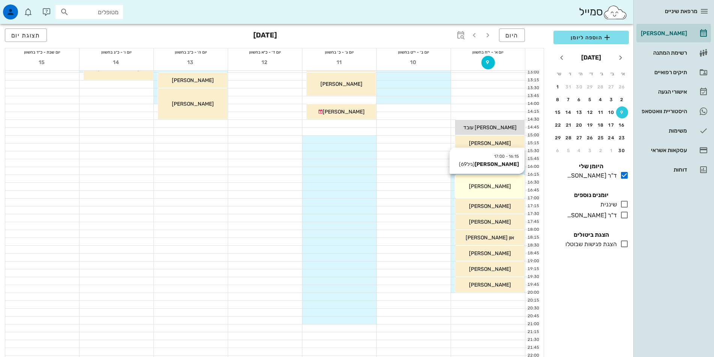
click at [493, 189] on span "יעל ניב" at bounding box center [490, 186] width 42 height 6
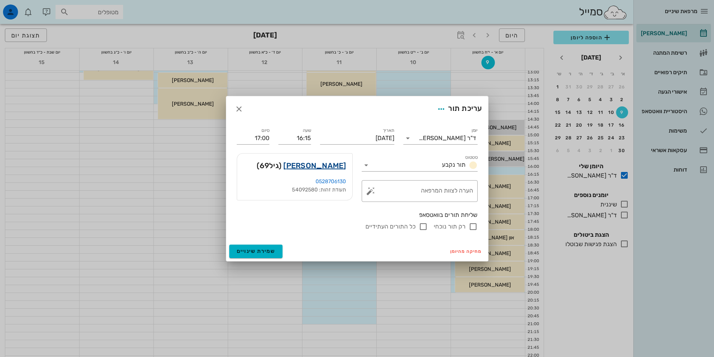
click at [333, 169] on link "יעל ניב" at bounding box center [314, 166] width 63 height 12
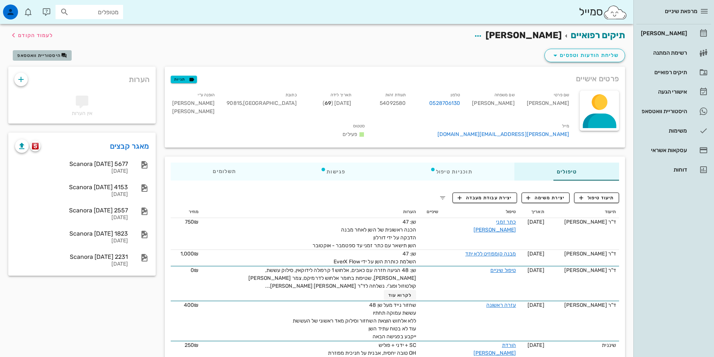
click at [45, 56] on span "היסטוריית וואטסאפ" at bounding box center [39, 55] width 44 height 5
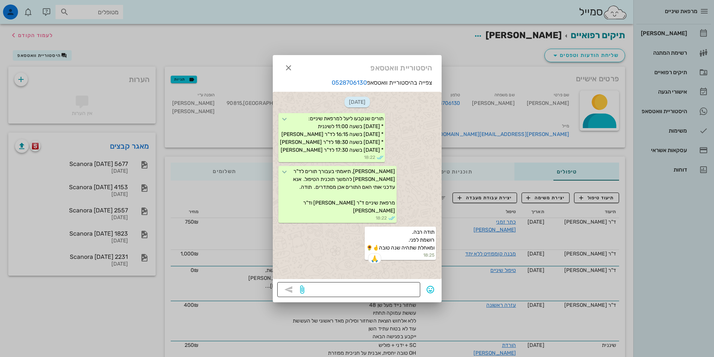
click at [370, 291] on textarea at bounding box center [361, 291] width 110 height 12
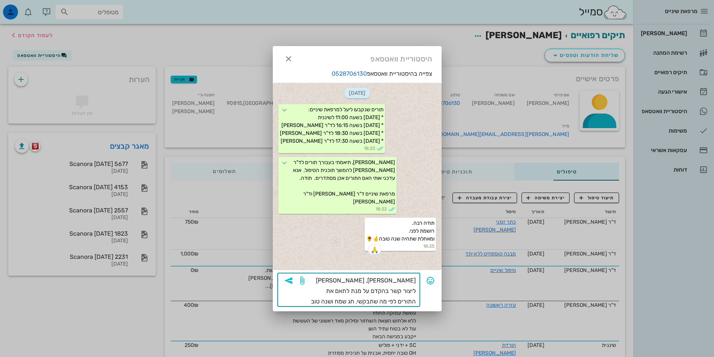
type textarea "יעל שלום, ננסה ליצור קשר בהקדם על מנת לתאם את התורים לפי מה שתבקשי. חג שמח ושנה…"
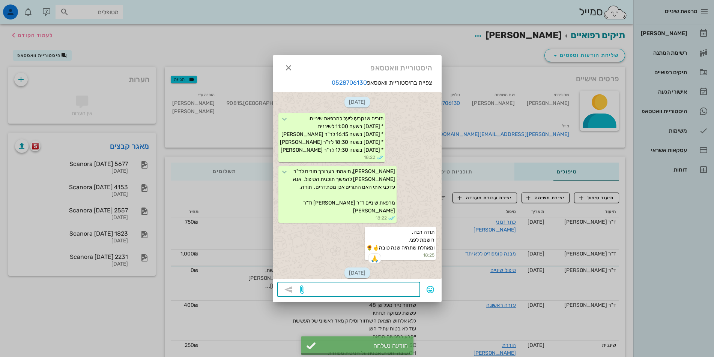
scroll to position [49, 0]
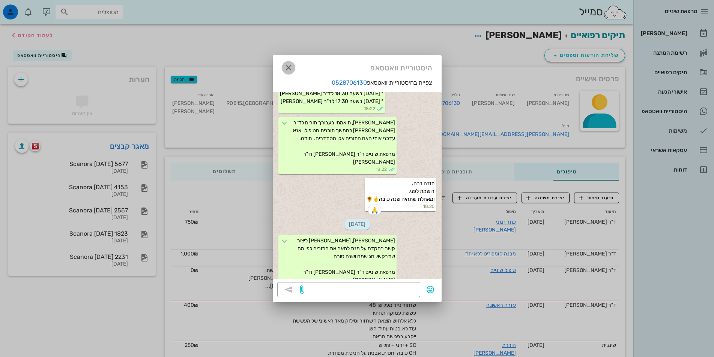
drag, startPoint x: 287, startPoint y: 66, endPoint x: 340, endPoint y: 62, distance: 53.1
click at [288, 66] on icon "button" at bounding box center [288, 67] width 9 height 9
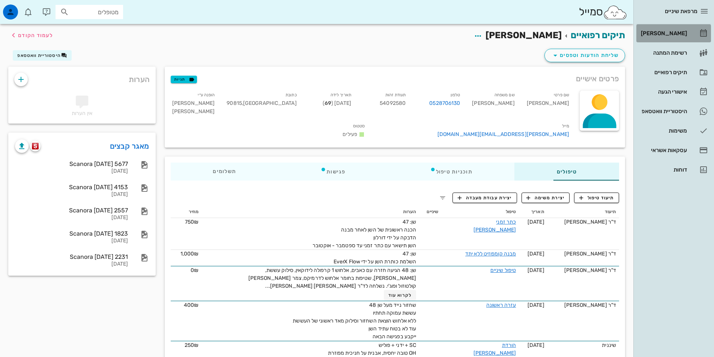
click at [680, 30] on div "[PERSON_NAME]" at bounding box center [663, 33] width 48 height 12
